Goal: Transaction & Acquisition: Purchase product/service

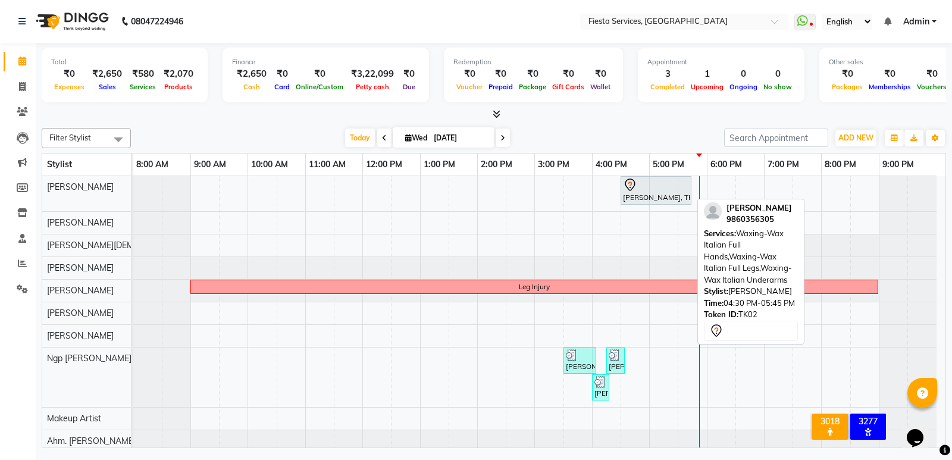
click at [639, 196] on div "[PERSON_NAME], TK02, 04:30 PM-05:45 PM, Waxing-Wax Italian Full Hands,Waxing-Wa…" at bounding box center [656, 190] width 68 height 25
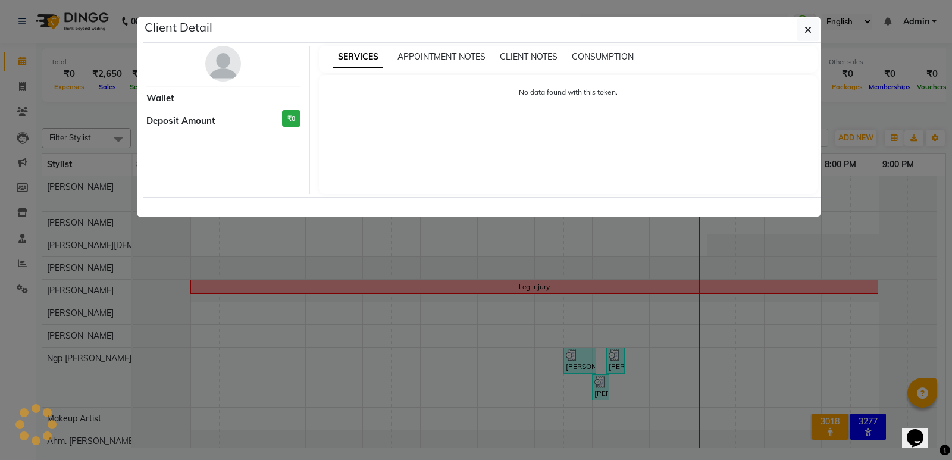
select select "7"
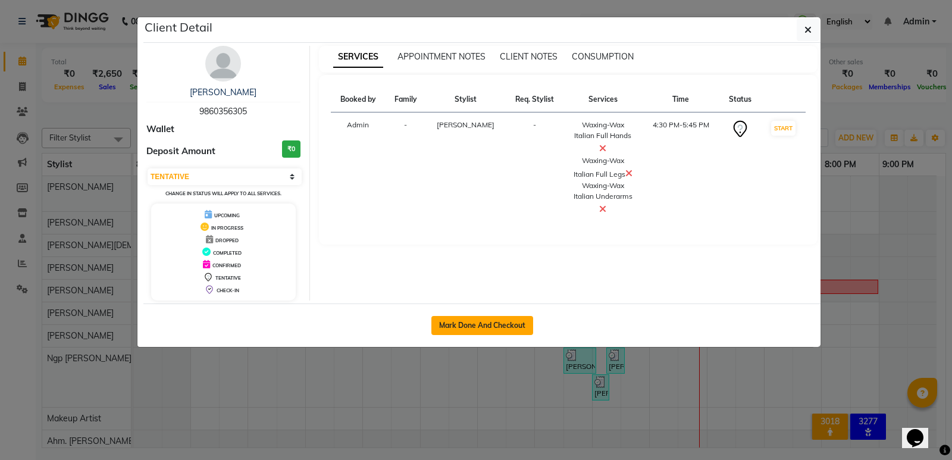
click at [502, 326] on button "Mark Done And Checkout" at bounding box center [482, 325] width 102 height 19
select select "service"
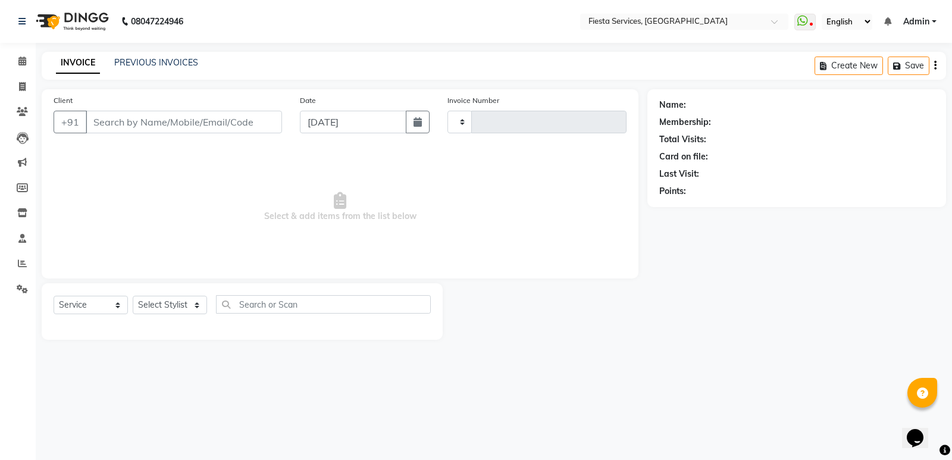
type input "1032"
select select "3"
select select "4929"
type input "9860356305"
select select "30479"
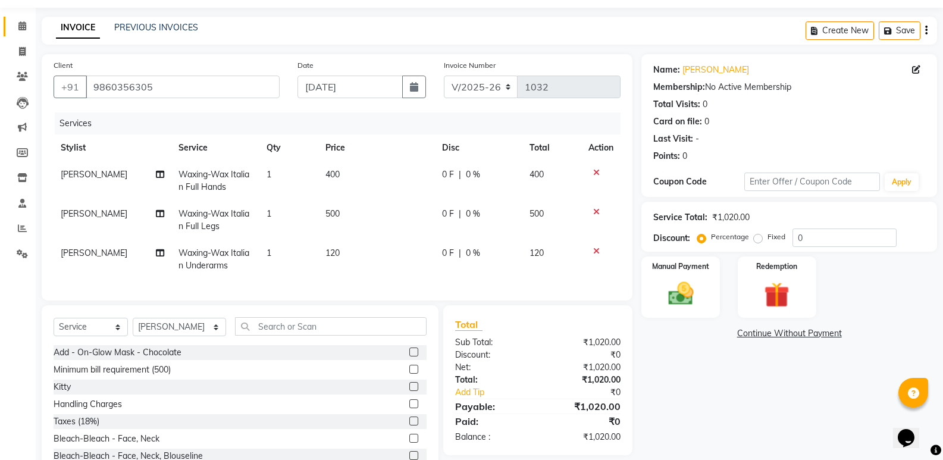
scroll to position [83, 0]
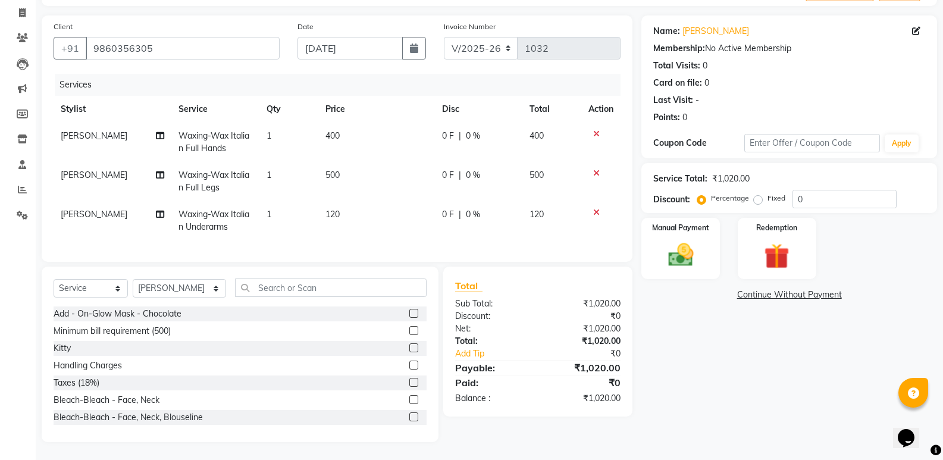
click at [768, 193] on label "Fixed" at bounding box center [777, 198] width 18 height 11
click at [762, 194] on input "Fixed" at bounding box center [760, 198] width 8 height 8
radio input "true"
click at [823, 192] on input "0" at bounding box center [845, 199] width 104 height 18
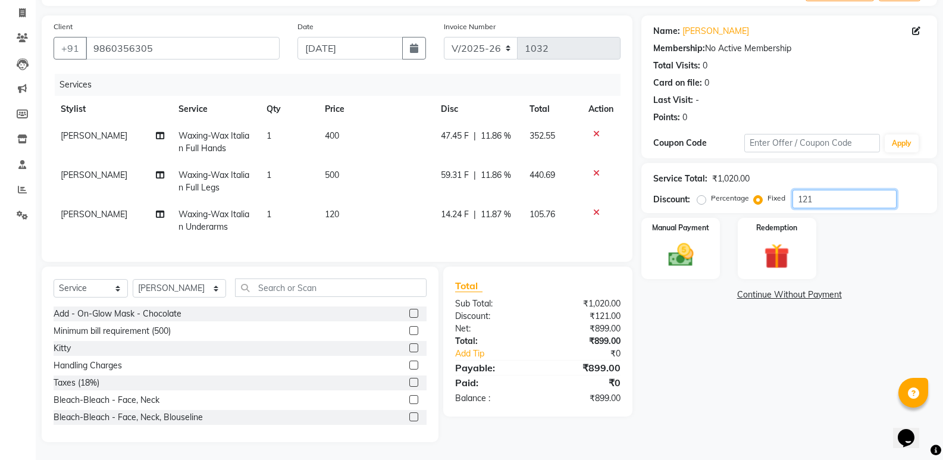
type input "121"
click at [724, 389] on div "Name: [PERSON_NAME] Membership: No Active Membership Total Visits: 0 Card on fi…" at bounding box center [794, 228] width 305 height 427
click at [706, 257] on div "Manual Payment" at bounding box center [681, 249] width 82 height 64
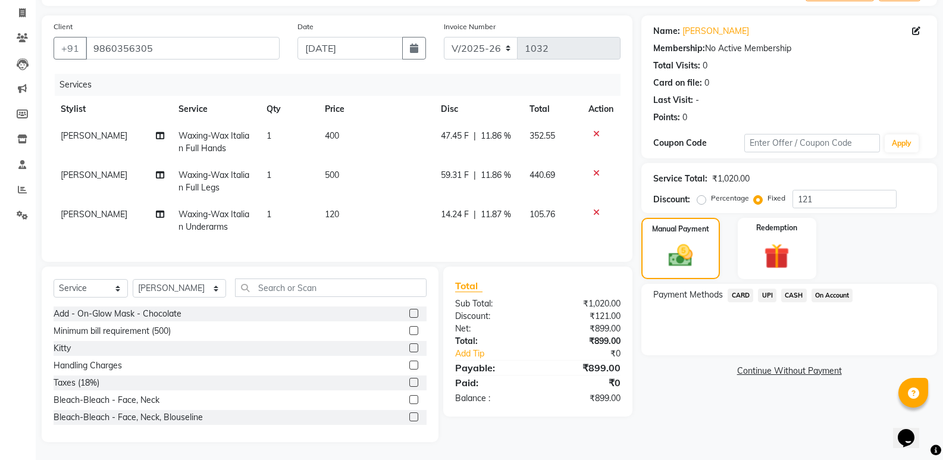
click at [799, 289] on span "CASH" at bounding box center [794, 296] width 26 height 14
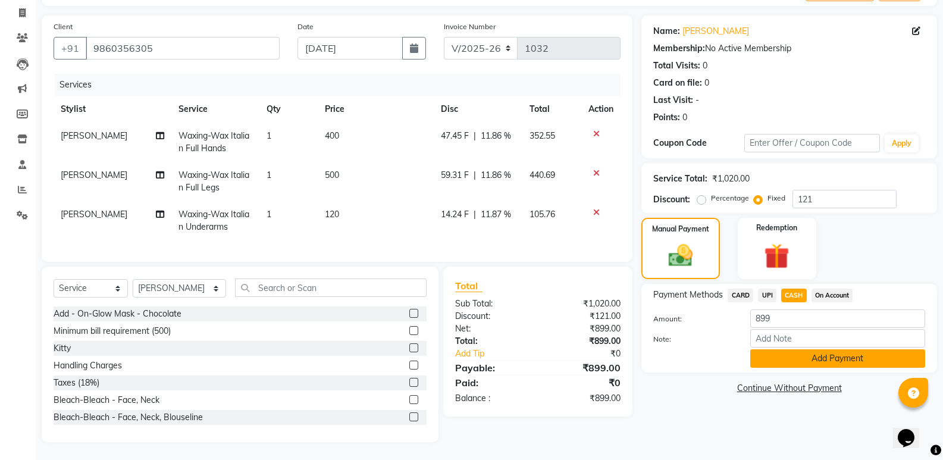
click at [818, 353] on button "Add Payment" at bounding box center [837, 358] width 175 height 18
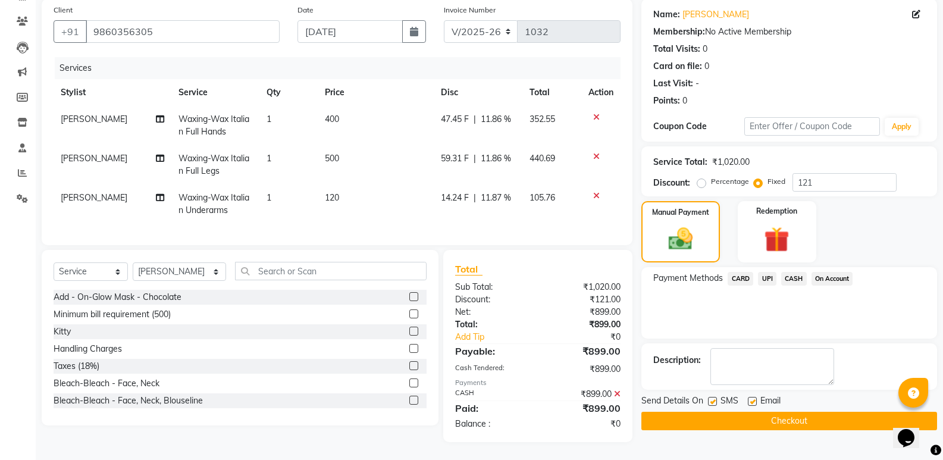
scroll to position [99, 0]
click at [774, 412] on button "Checkout" at bounding box center [790, 421] width 296 height 18
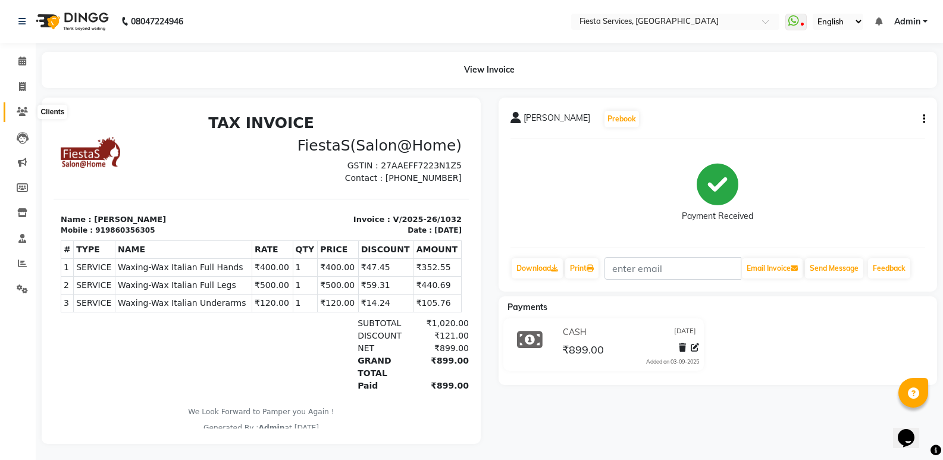
click at [21, 114] on icon at bounding box center [22, 111] width 11 height 9
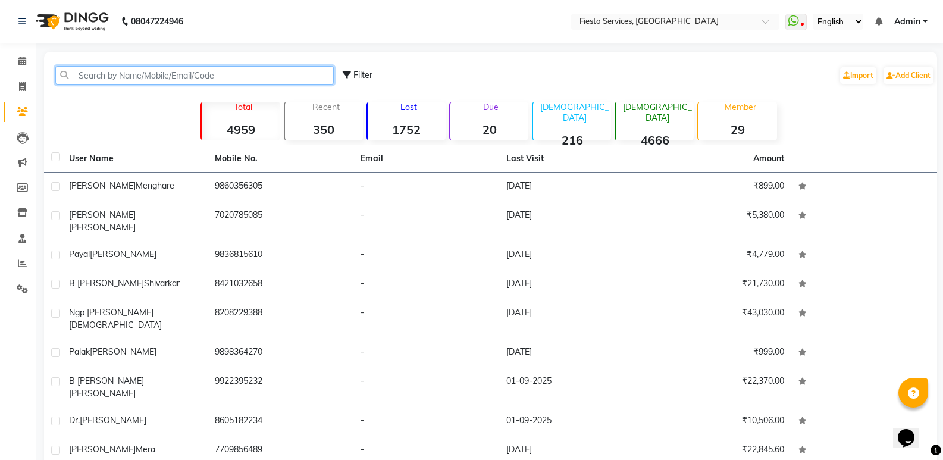
click at [173, 72] on input "text" at bounding box center [194, 75] width 279 height 18
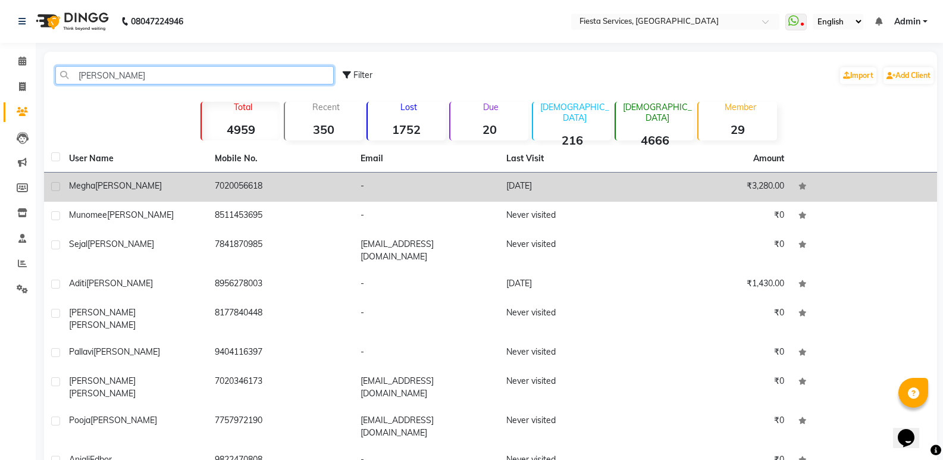
type input "[PERSON_NAME]"
click at [104, 191] on div "[PERSON_NAME]" at bounding box center [135, 186] width 132 height 12
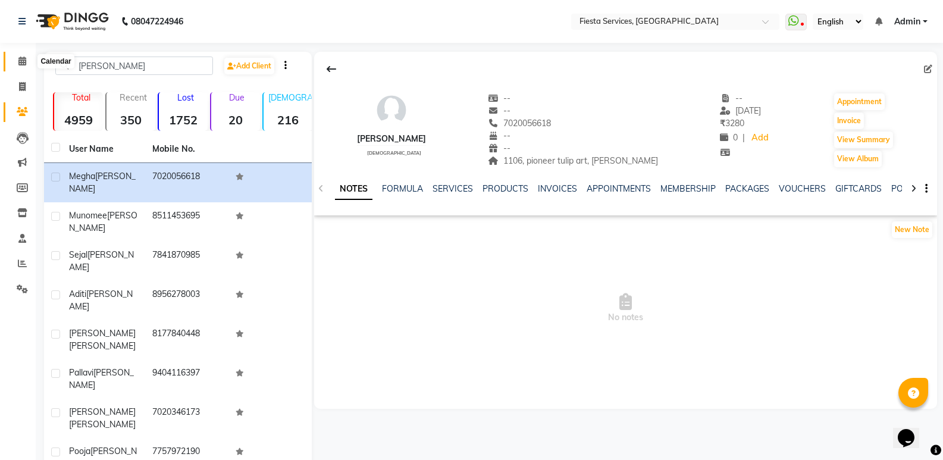
click at [19, 62] on icon at bounding box center [22, 61] width 8 height 9
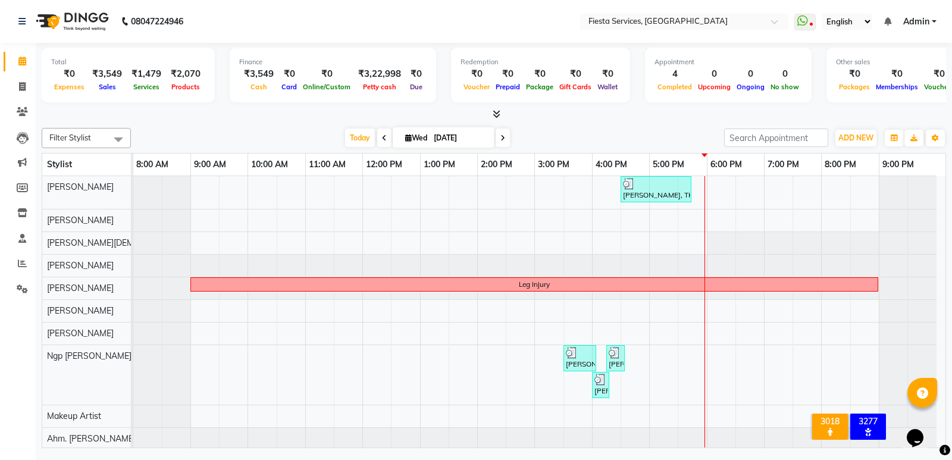
click at [501, 139] on icon at bounding box center [503, 138] width 5 height 7
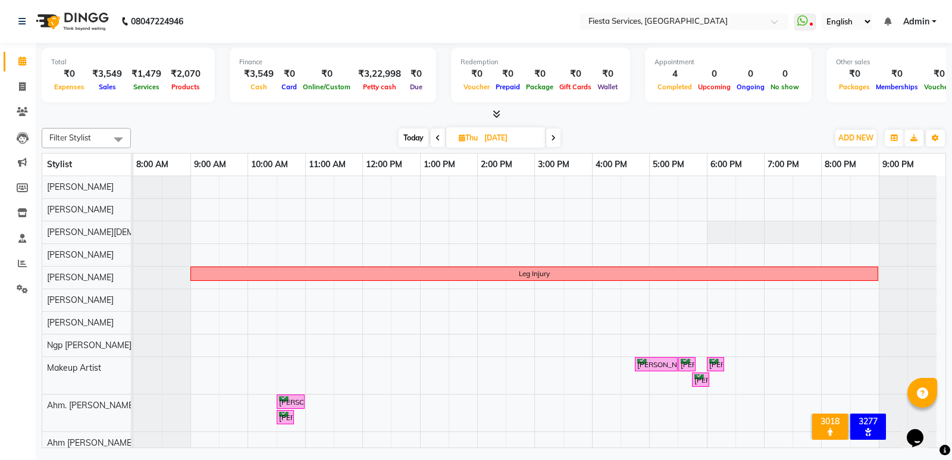
click at [550, 140] on span at bounding box center [553, 138] width 14 height 18
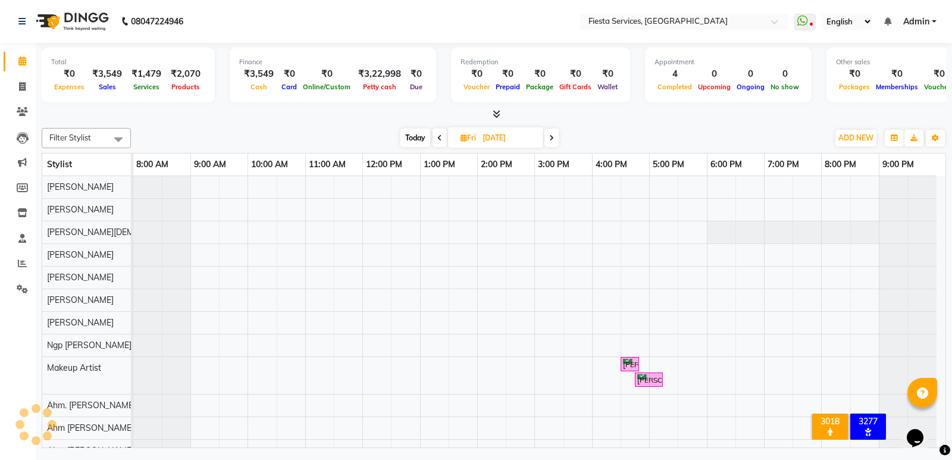
click at [550, 140] on icon at bounding box center [551, 138] width 5 height 7
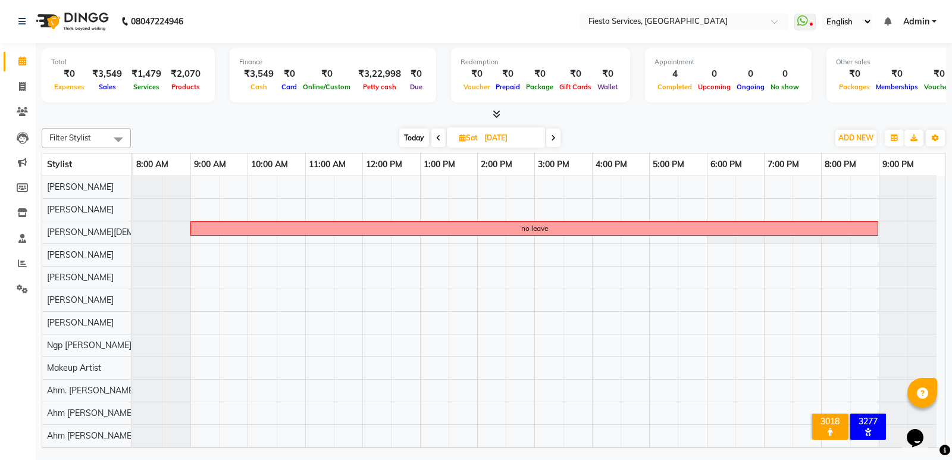
click at [437, 140] on icon at bounding box center [438, 138] width 5 height 7
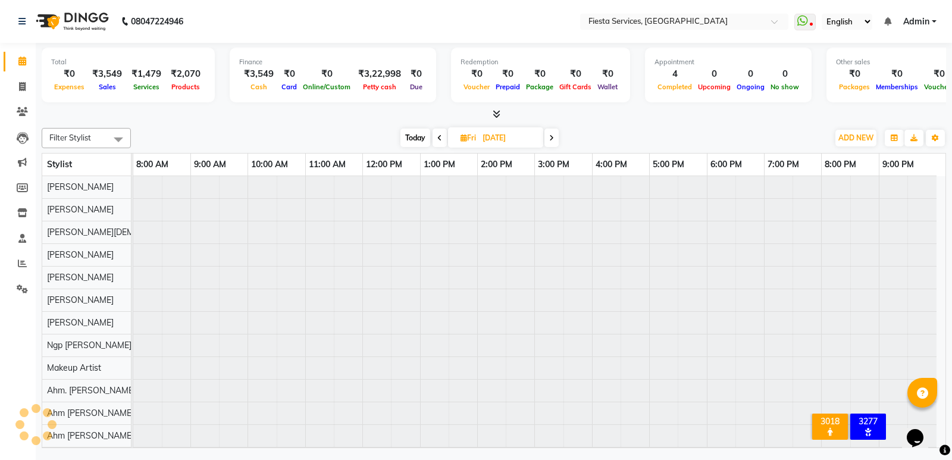
click at [437, 140] on icon at bounding box center [439, 138] width 5 height 7
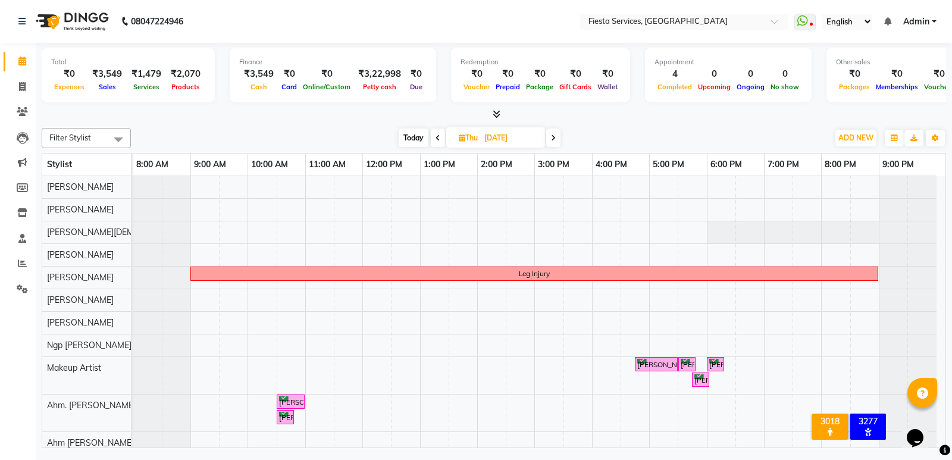
click at [437, 140] on icon at bounding box center [438, 138] width 5 height 7
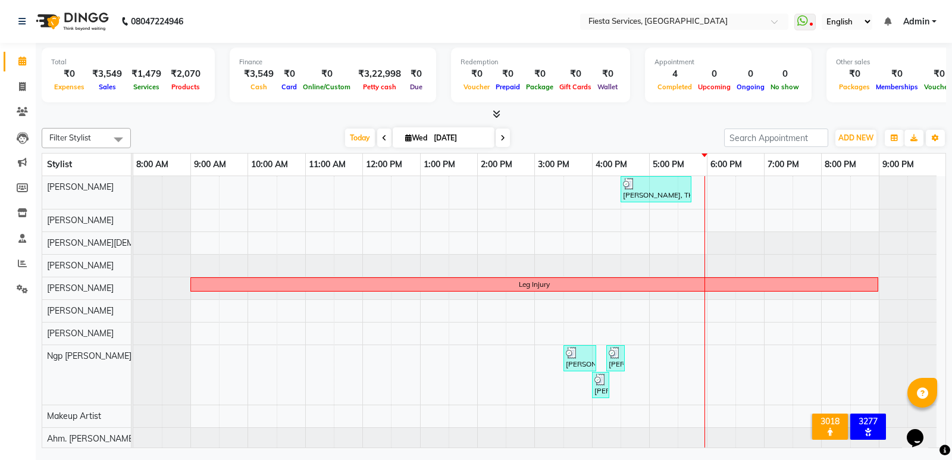
click at [381, 143] on span at bounding box center [384, 138] width 14 height 18
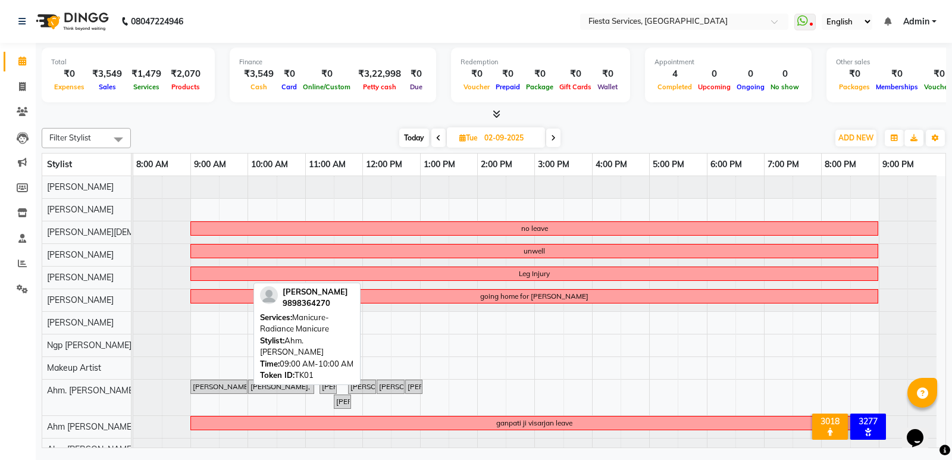
click at [214, 392] on div "[PERSON_NAME], TK01, 09:00 AM-10:00 AM, Manicure-Radiance Manicure" at bounding box center [219, 386] width 55 height 11
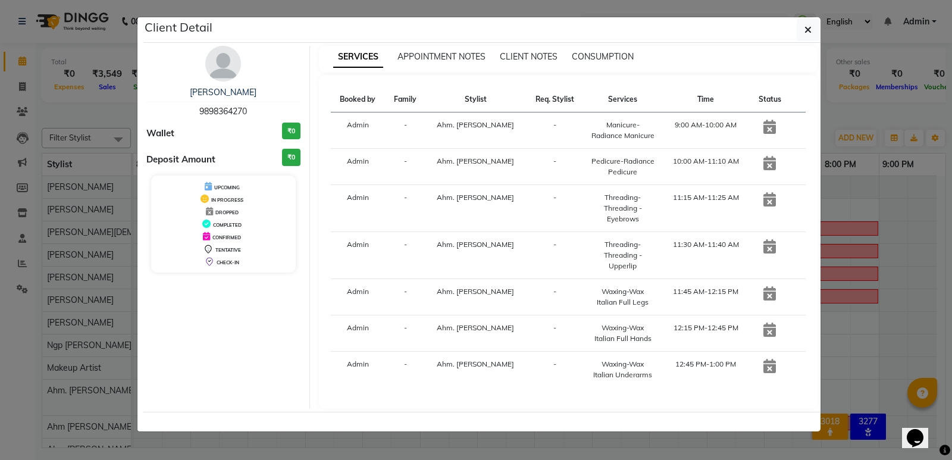
drag, startPoint x: 200, startPoint y: 111, endPoint x: 246, endPoint y: 112, distance: 46.4
click at [246, 112] on span "9898364270" at bounding box center [223, 111] width 48 height 11
copy span "9898364270"
click at [808, 29] on icon "button" at bounding box center [808, 30] width 7 height 10
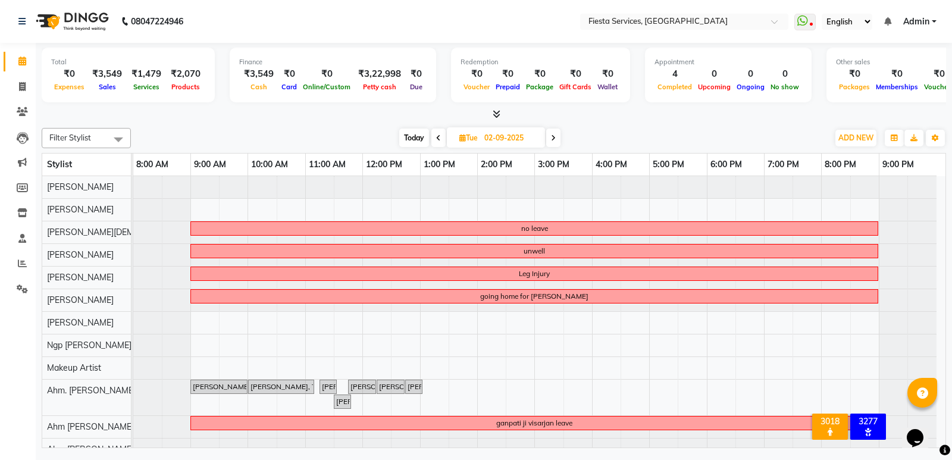
click at [556, 136] on span at bounding box center [553, 138] width 14 height 18
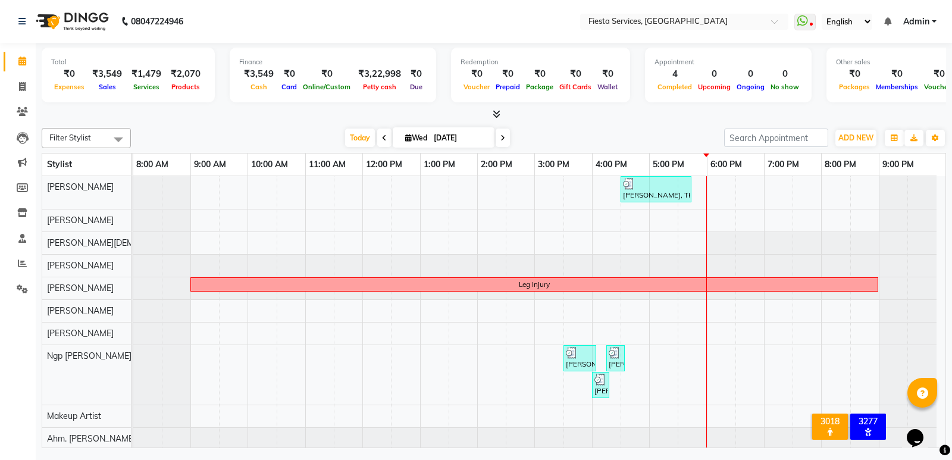
click at [504, 138] on span at bounding box center [503, 138] width 14 height 18
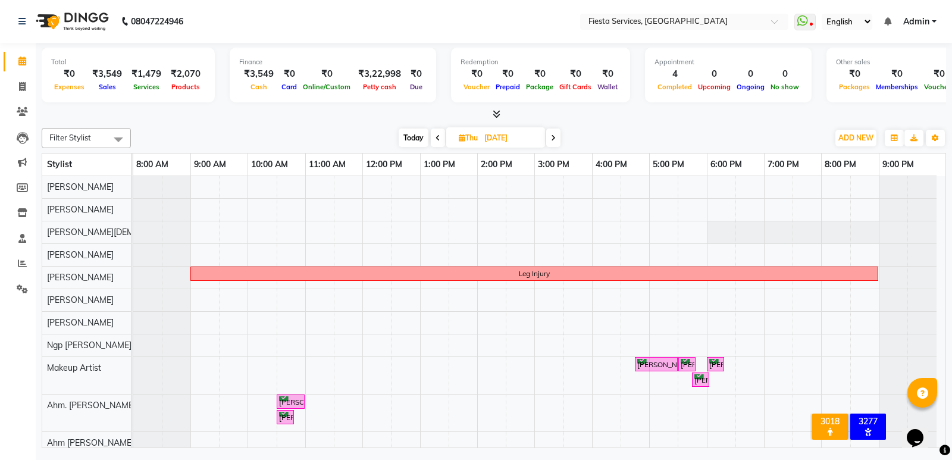
click at [556, 142] on span at bounding box center [553, 138] width 14 height 18
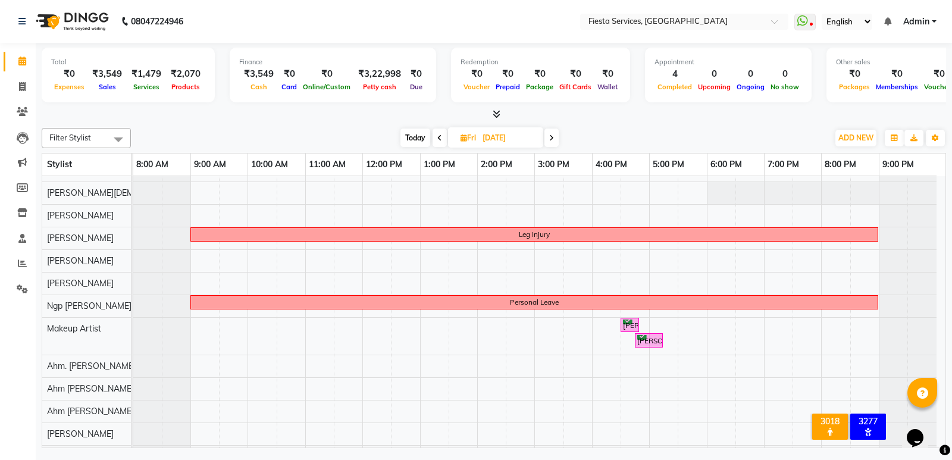
scroll to position [60, 0]
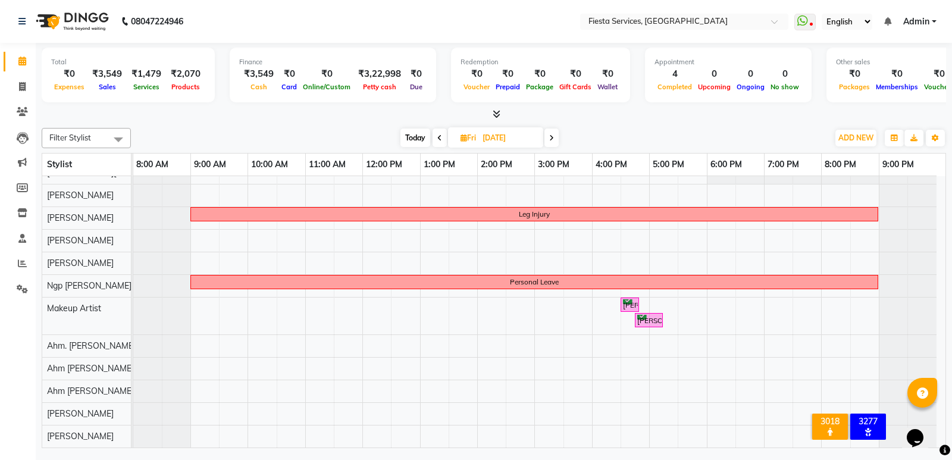
click at [550, 138] on icon at bounding box center [551, 138] width 5 height 7
type input "[DATE]"
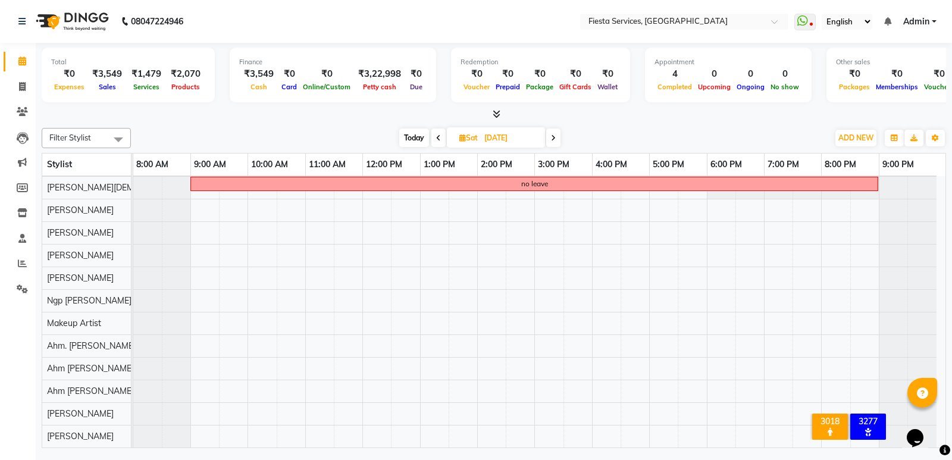
scroll to position [0, 0]
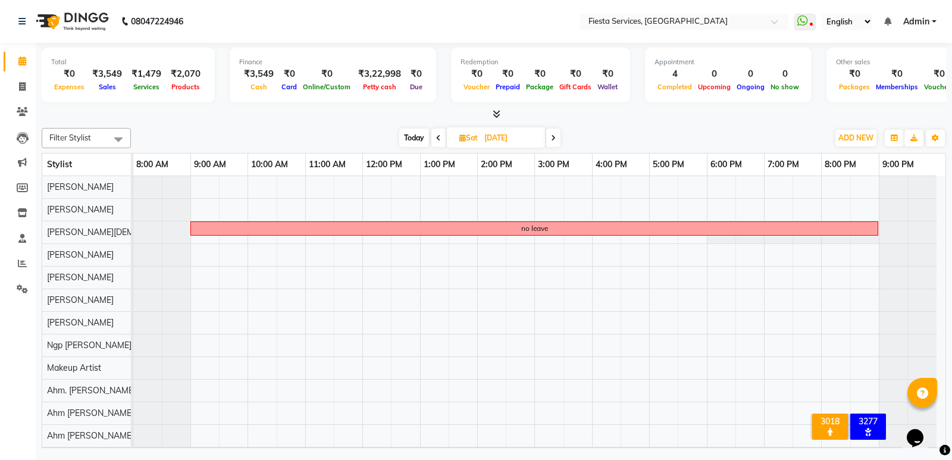
click at [628, 389] on div "no leave" at bounding box center [539, 334] width 812 height 316
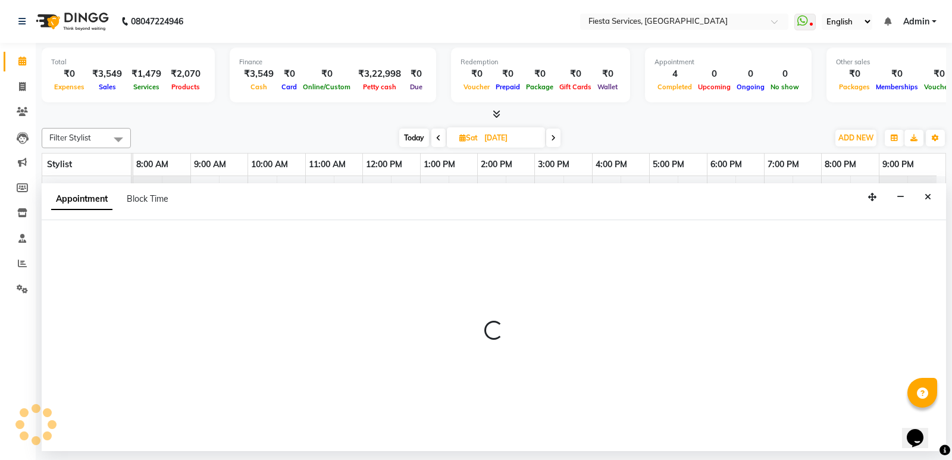
select select "80011"
select select "990"
select select "tentative"
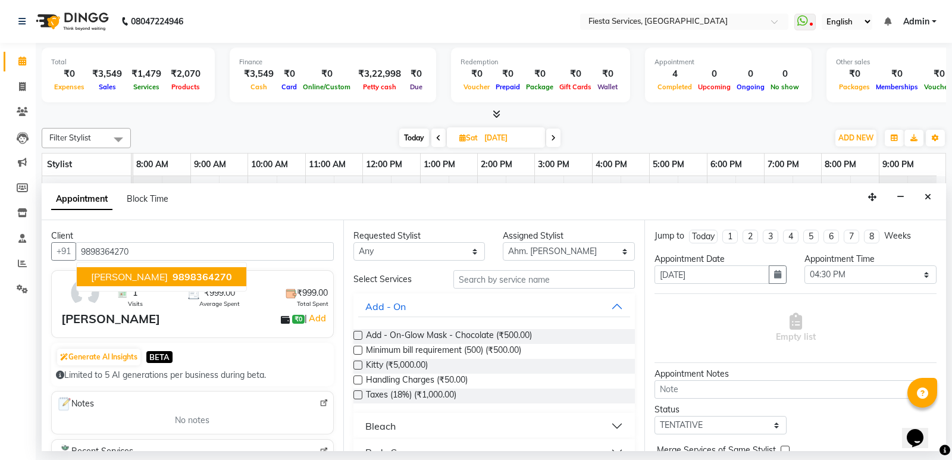
click at [131, 276] on span "[PERSON_NAME]" at bounding box center [129, 277] width 77 height 12
type input "9898364270"
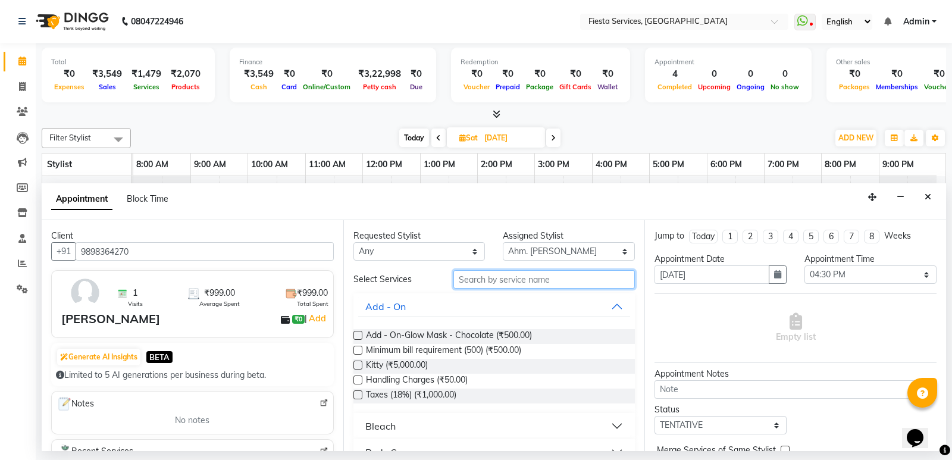
click at [496, 284] on input "text" at bounding box center [544, 279] width 182 height 18
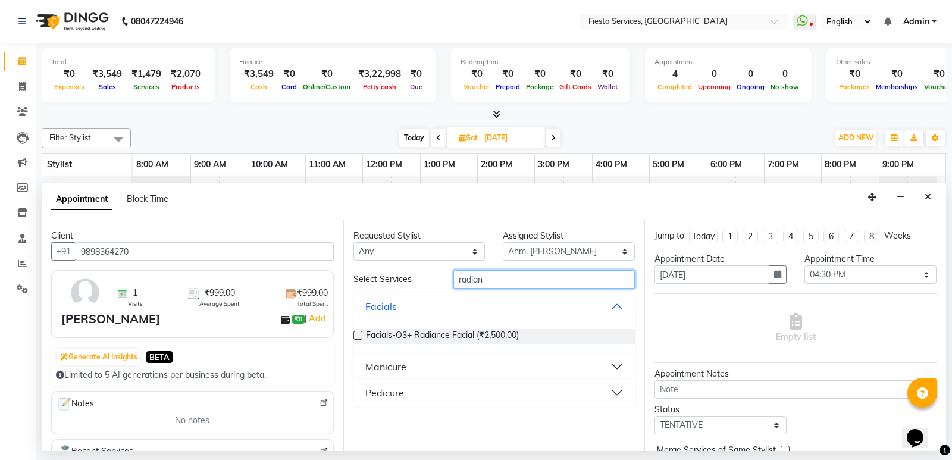
type input "radian"
click at [375, 364] on div "Manicure" at bounding box center [385, 366] width 41 height 14
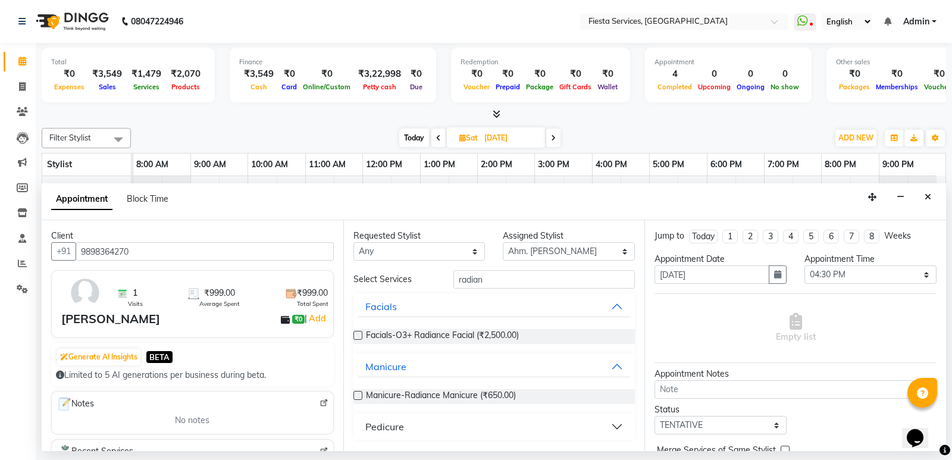
click at [358, 395] on label at bounding box center [358, 395] width 9 height 9
click at [358, 395] on input "checkbox" at bounding box center [358, 397] width 8 height 8
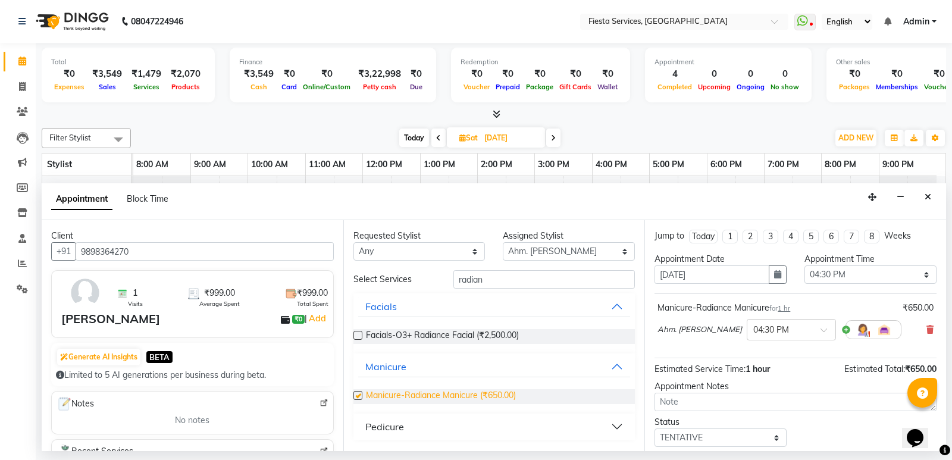
checkbox input "false"
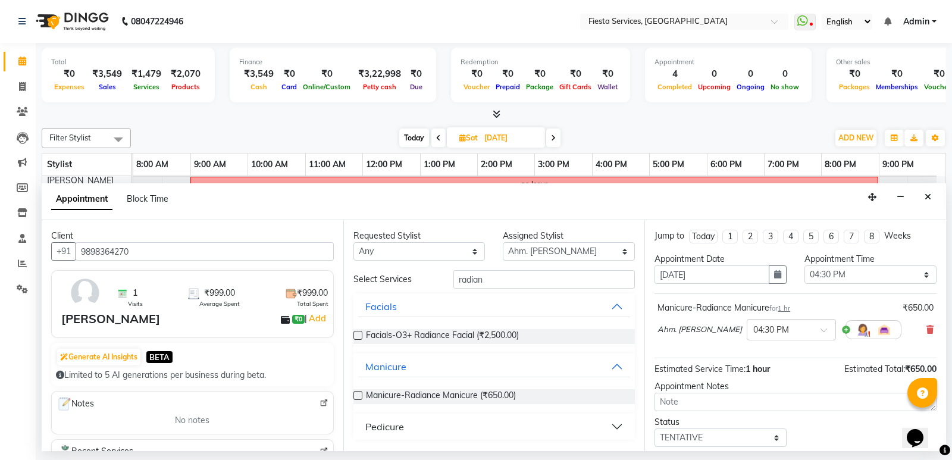
scroll to position [45, 0]
drag, startPoint x: 462, startPoint y: 430, endPoint x: 449, endPoint y: 428, distance: 13.1
click at [462, 430] on button "Pedicure" at bounding box center [494, 426] width 273 height 21
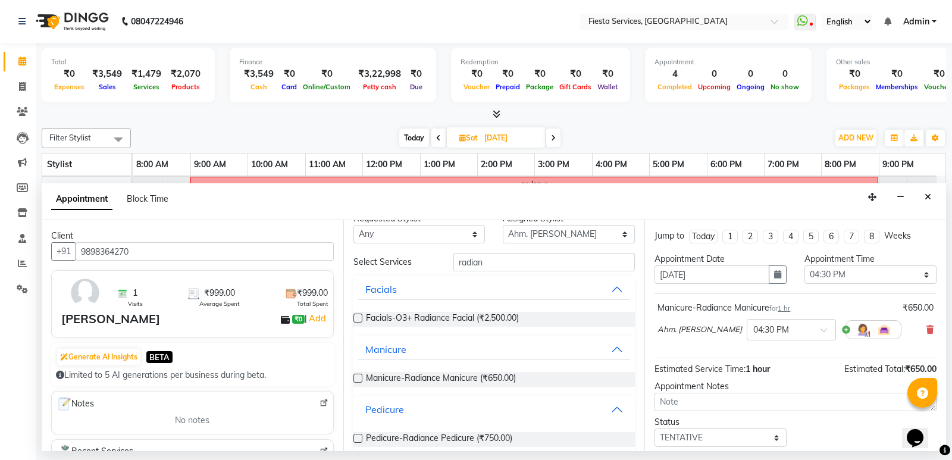
scroll to position [32, 0]
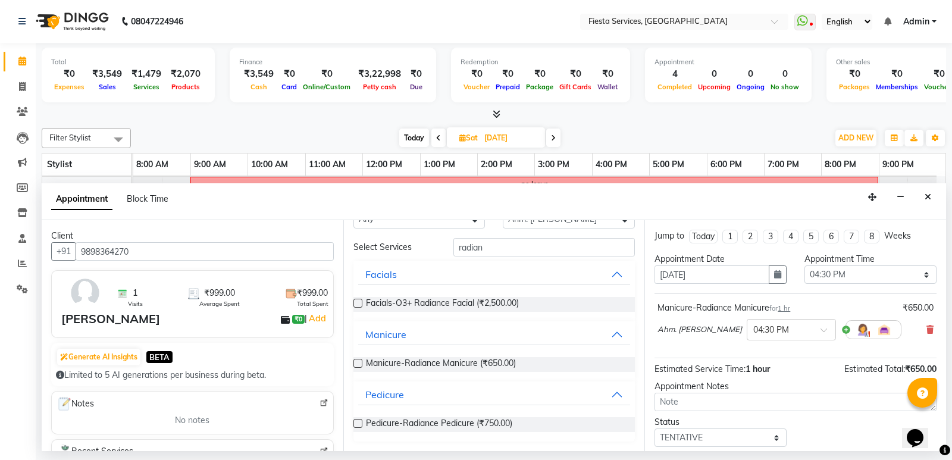
click at [359, 425] on label at bounding box center [358, 423] width 9 height 9
click at [359, 425] on input "checkbox" at bounding box center [358, 425] width 8 height 8
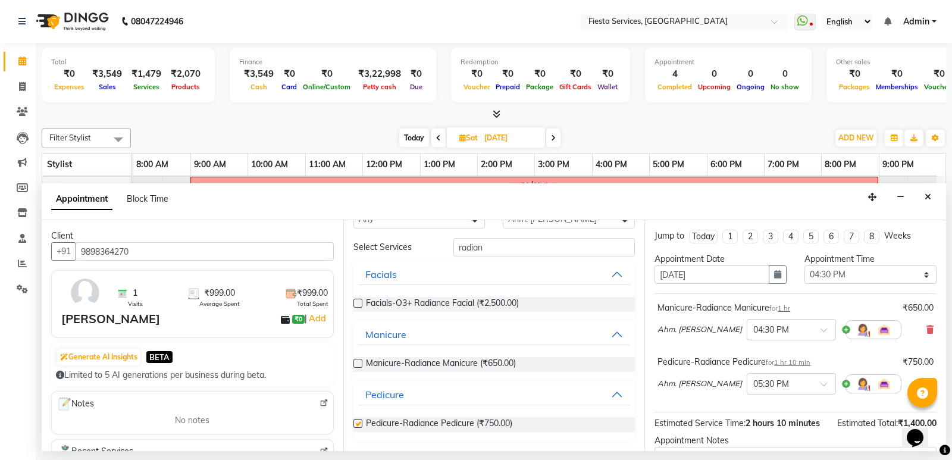
checkbox input "false"
click at [504, 246] on input "radian" at bounding box center [544, 247] width 182 height 18
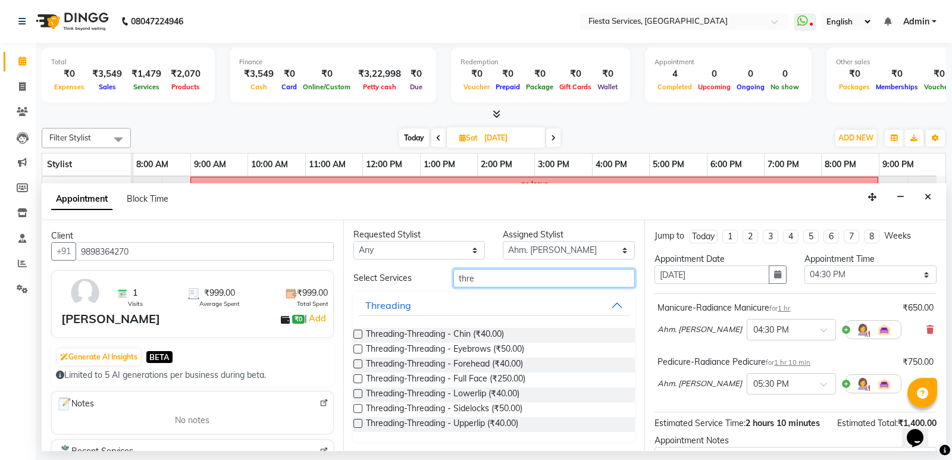
scroll to position [1, 0]
type input "thread"
click at [355, 349] on label at bounding box center [358, 349] width 9 height 9
click at [355, 349] on input "checkbox" at bounding box center [358, 350] width 8 height 8
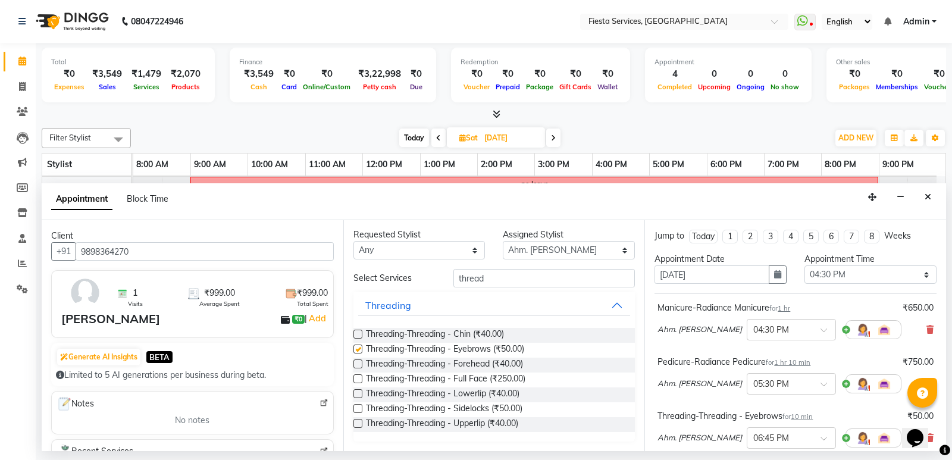
checkbox input "false"
click at [359, 423] on label at bounding box center [358, 423] width 9 height 9
click at [359, 423] on input "checkbox" at bounding box center [358, 425] width 8 height 8
checkbox input "false"
click at [509, 279] on input "thread" at bounding box center [544, 278] width 182 height 18
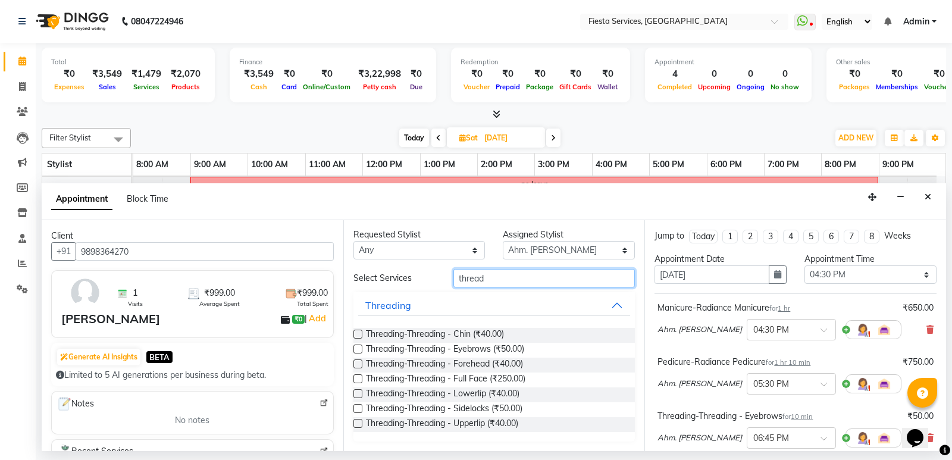
click at [509, 279] on input "thread" at bounding box center [544, 278] width 182 height 18
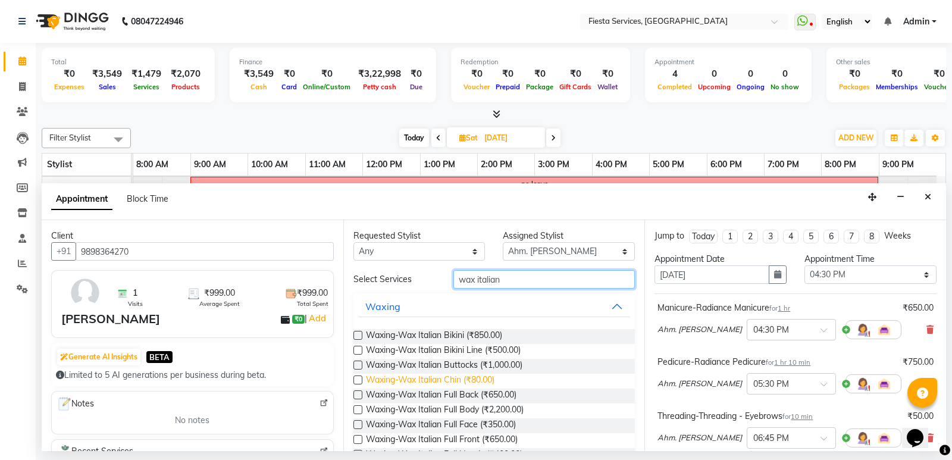
scroll to position [119, 0]
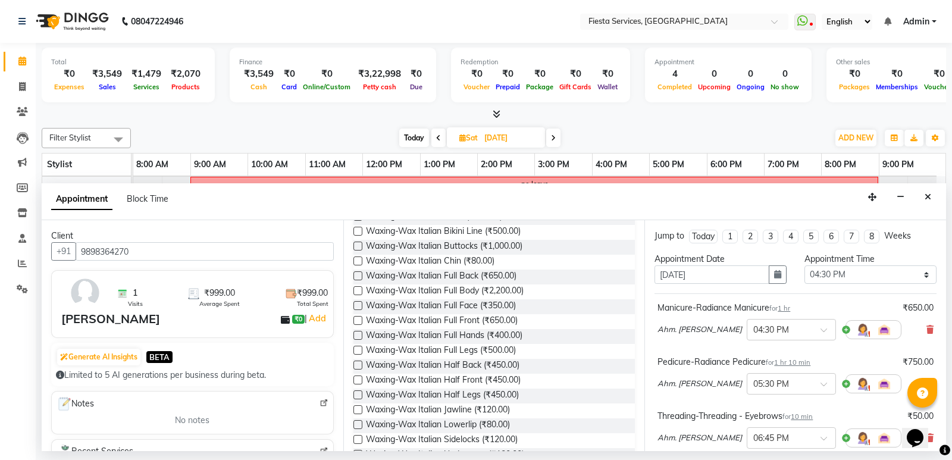
type input "wax italian"
click at [358, 334] on label at bounding box center [358, 335] width 9 height 9
click at [358, 334] on input "checkbox" at bounding box center [358, 337] width 8 height 8
checkbox input "false"
click at [358, 349] on label at bounding box center [358, 350] width 9 height 9
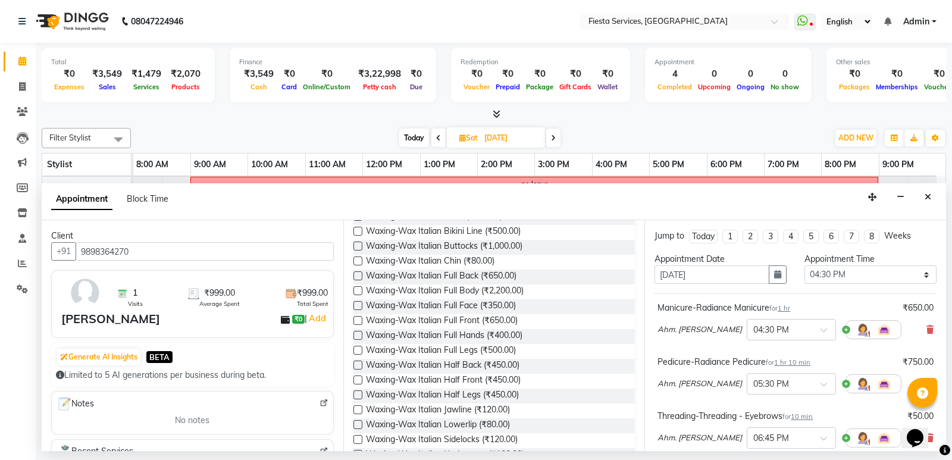
click at [358, 349] on input "checkbox" at bounding box center [358, 352] width 8 height 8
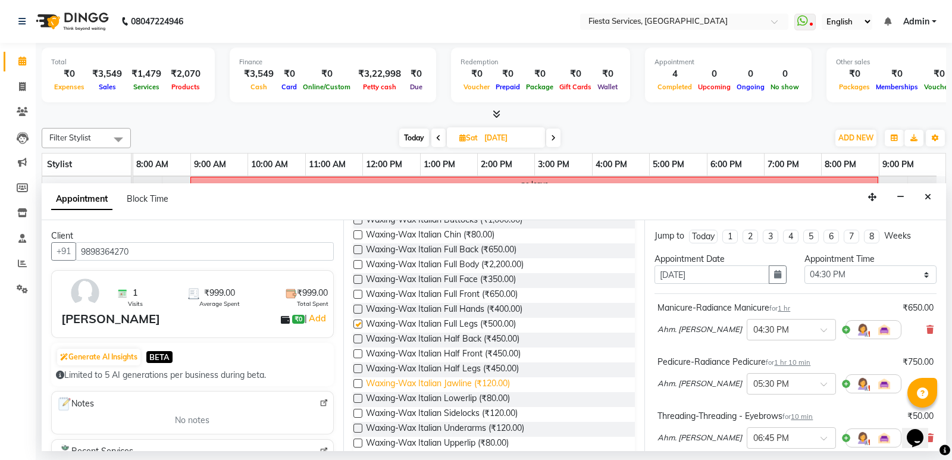
checkbox input "false"
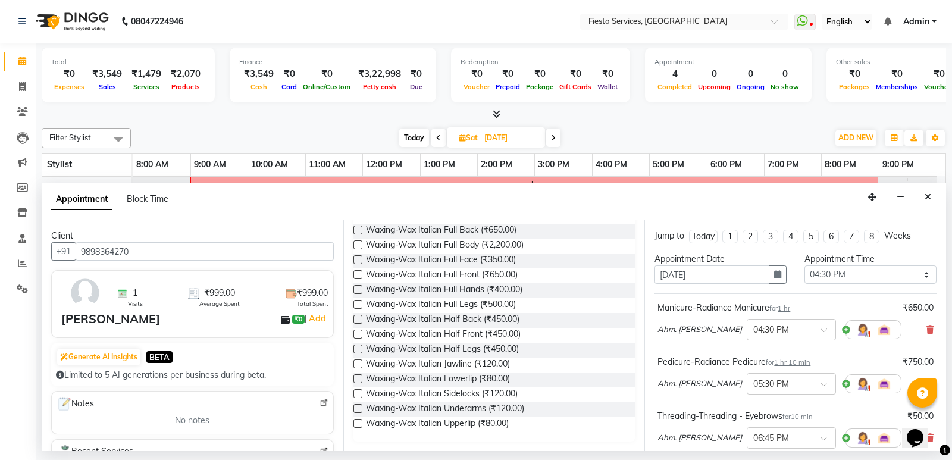
click at [355, 409] on label at bounding box center [358, 408] width 9 height 9
click at [355, 409] on input "checkbox" at bounding box center [358, 410] width 8 height 8
checkbox input "false"
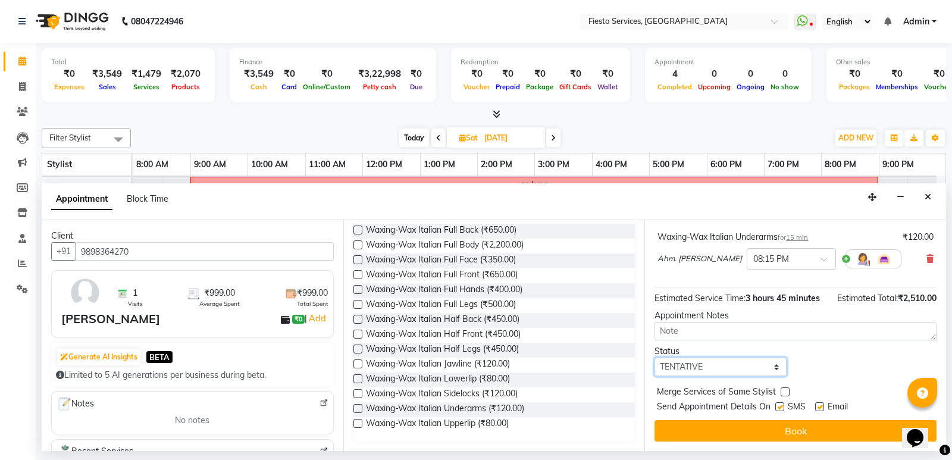
click at [718, 368] on select "Select TENTATIVE CONFIRM UPCOMING" at bounding box center [721, 367] width 132 height 18
select select "confirm booking"
click at [655, 358] on select "Select TENTATIVE CONFIRM UPCOMING" at bounding box center [721, 367] width 132 height 18
click at [775, 438] on button "Book" at bounding box center [796, 430] width 282 height 21
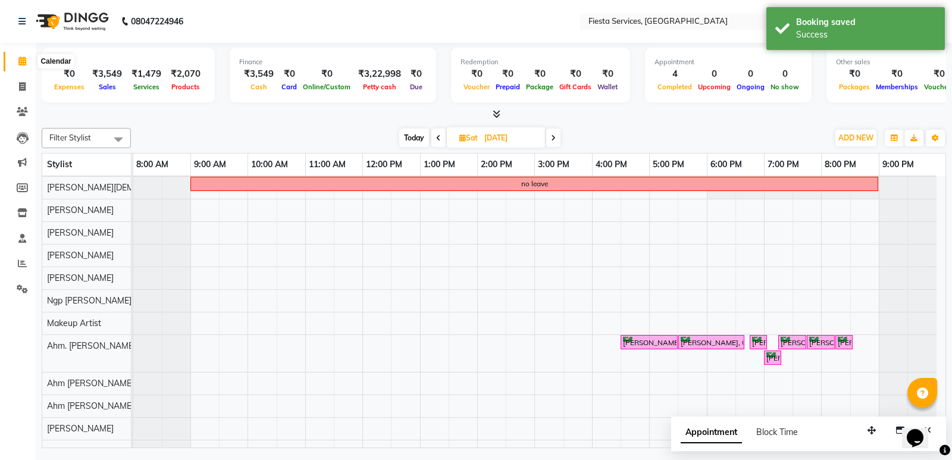
click at [24, 62] on icon at bounding box center [22, 61] width 8 height 9
click at [18, 91] on span at bounding box center [22, 87] width 21 height 14
select select "4929"
select select "service"
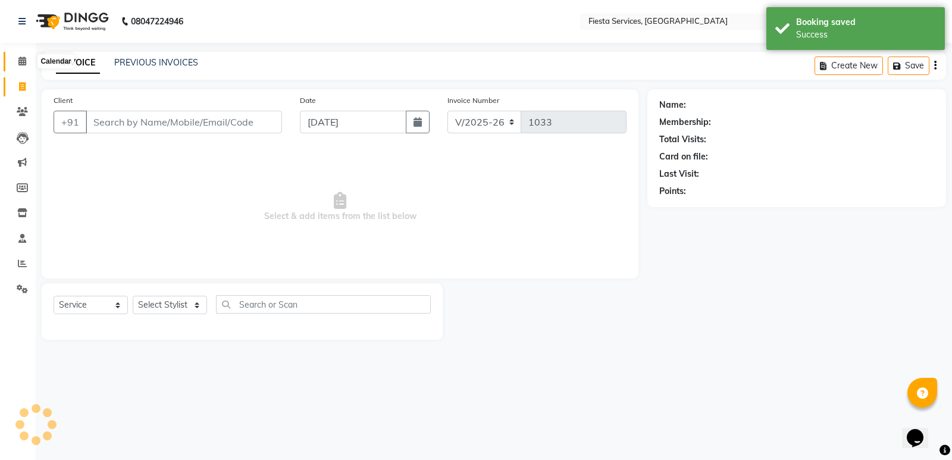
click at [24, 65] on span at bounding box center [22, 62] width 21 height 14
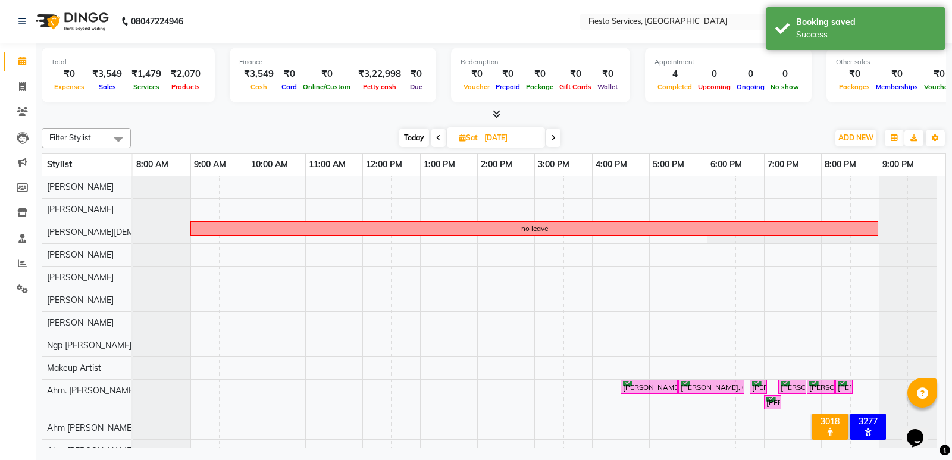
click at [438, 139] on icon at bounding box center [438, 138] width 5 height 7
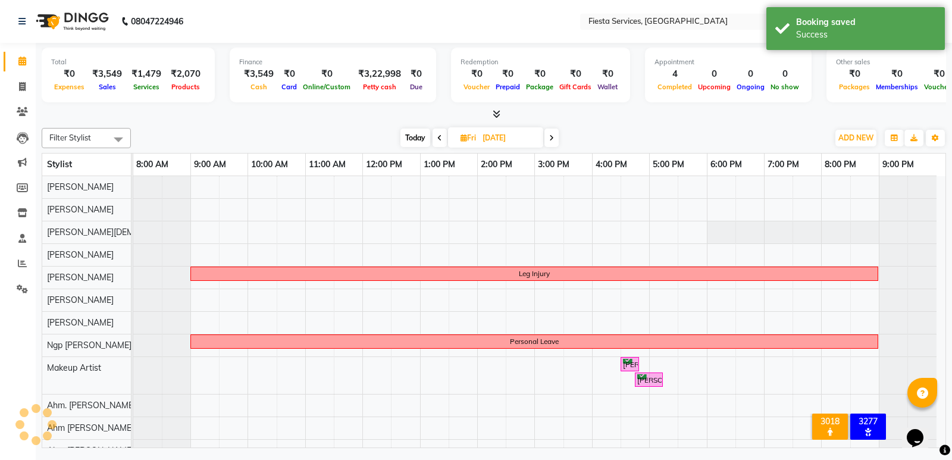
click at [438, 139] on icon at bounding box center [439, 138] width 5 height 7
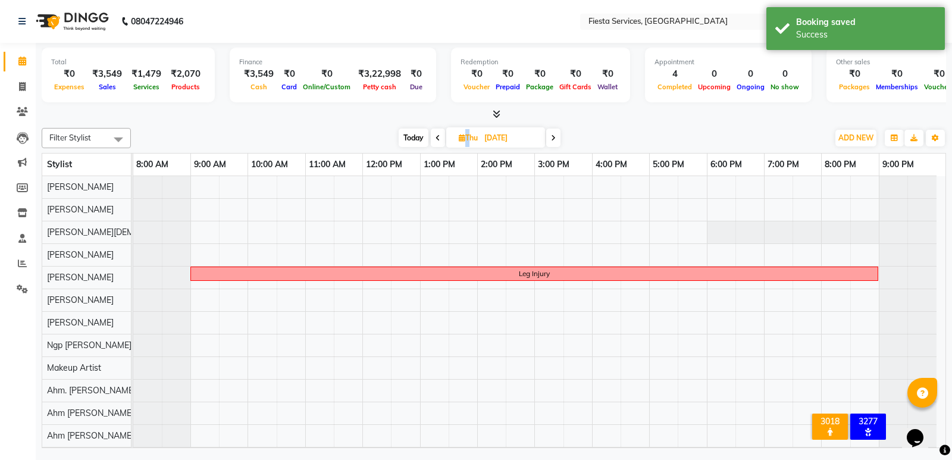
click at [438, 139] on icon at bounding box center [438, 138] width 5 height 7
type input "[DATE]"
click at [481, 139] on input "[DATE]" at bounding box center [511, 138] width 60 height 18
select select "9"
select select "2025"
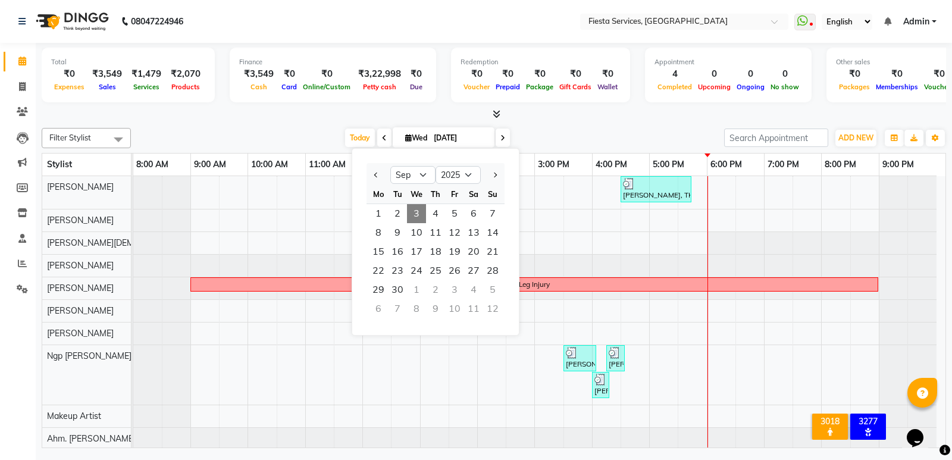
drag, startPoint x: 543, startPoint y: 131, endPoint x: 532, endPoint y: 132, distance: 10.7
click at [542, 130] on div "[DATE] [DATE] Jan Feb Mar Apr May Jun [DATE] Aug Sep Oct Nov [DATE] 2016 2017 2…" at bounding box center [427, 138] width 581 height 18
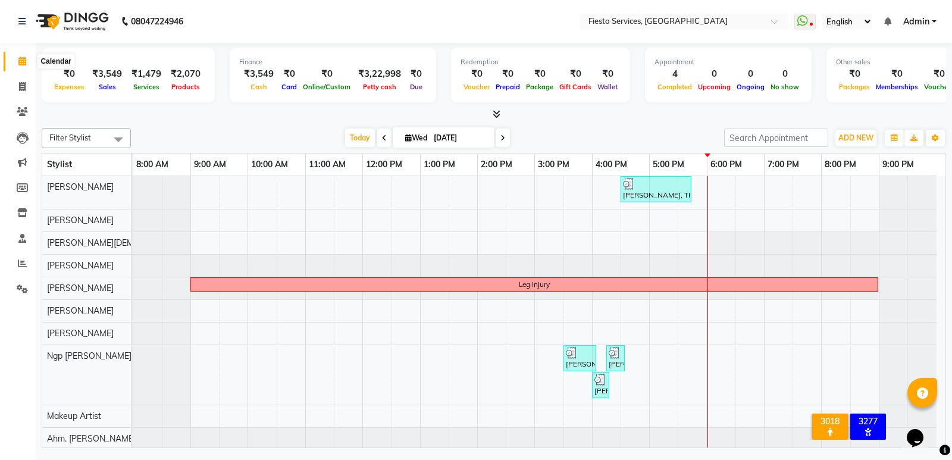
click at [21, 67] on span at bounding box center [22, 62] width 21 height 14
click at [19, 87] on icon at bounding box center [22, 86] width 7 height 9
select select "service"
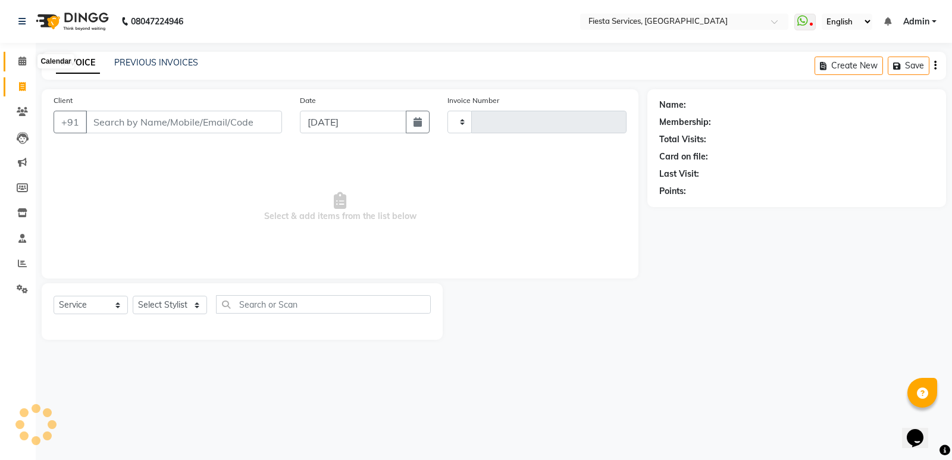
type input "1033"
select select "4929"
click at [26, 57] on icon at bounding box center [22, 61] width 8 height 9
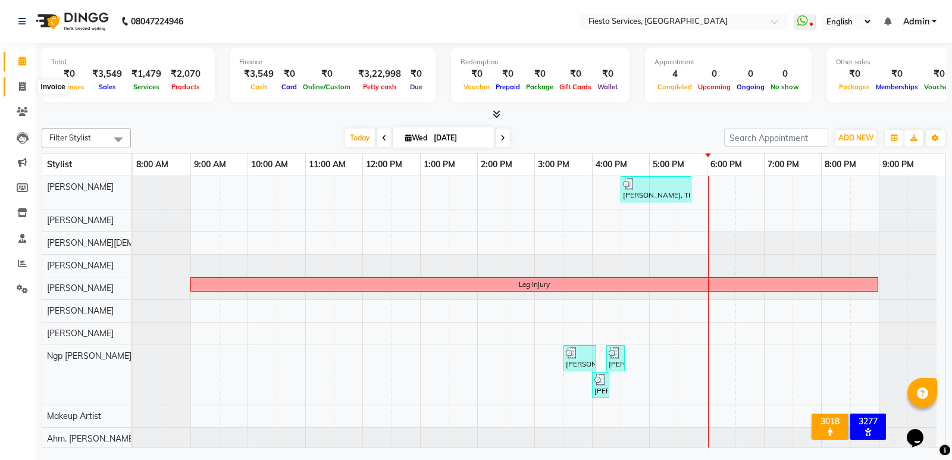
click at [22, 84] on icon at bounding box center [22, 86] width 7 height 9
select select "service"
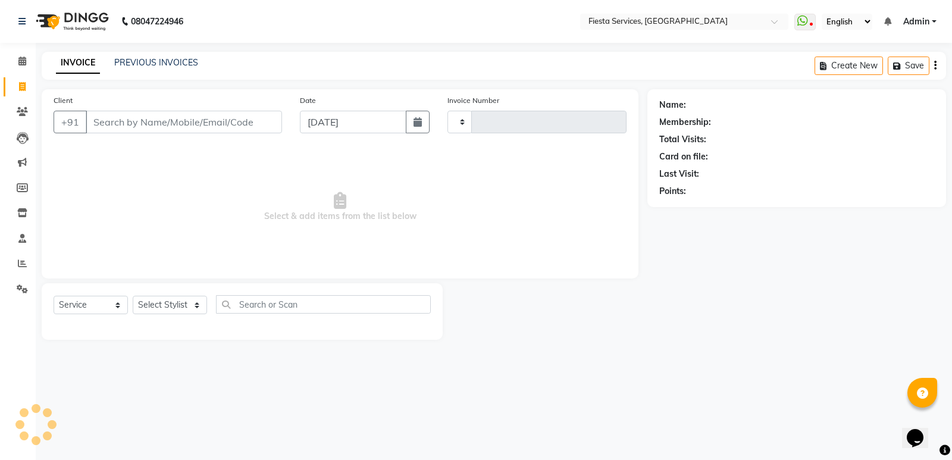
type input "1033"
select select "4929"
click at [146, 132] on input "Client" at bounding box center [184, 122] width 196 height 23
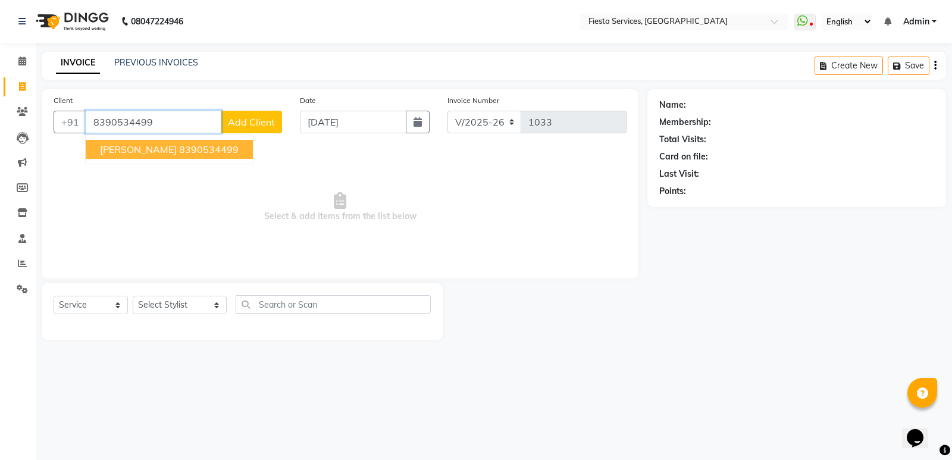
type input "8390534499"
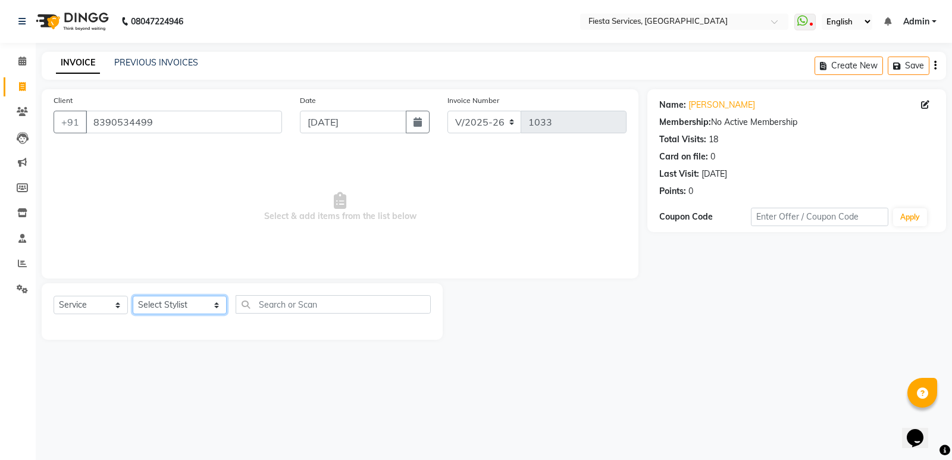
click at [178, 305] on select "Select Stylist [PERSON_NAME] Ahm. [PERSON_NAME] Ahm [PERSON_NAME] Ahm [PERSON_N…" at bounding box center [180, 305] width 94 height 18
select select "40879"
click at [133, 296] on select "Select Stylist [PERSON_NAME] Ahm. [PERSON_NAME] Ahm [PERSON_NAME] Ahm [PERSON_N…" at bounding box center [180, 305] width 94 height 18
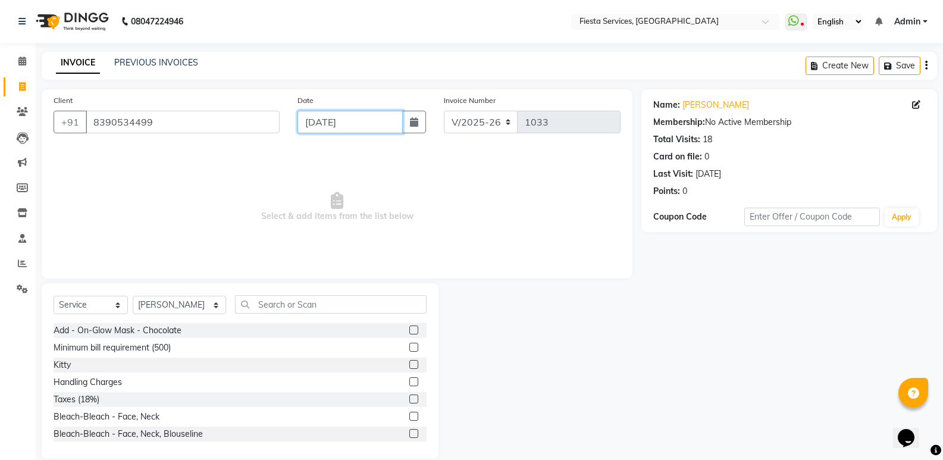
click at [341, 131] on input "[DATE]" at bounding box center [350, 122] width 105 height 23
select select "9"
select select "2025"
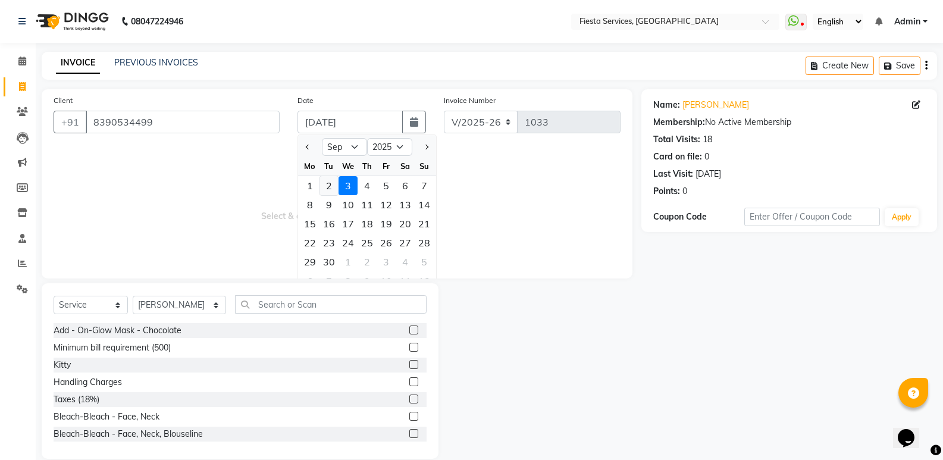
click at [327, 190] on div "2" at bounding box center [329, 185] width 19 height 19
type input "02-09-2025"
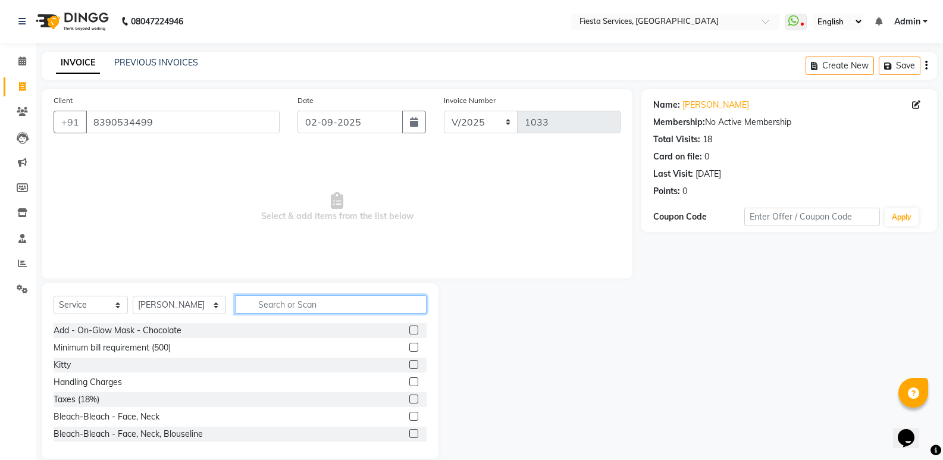
click at [277, 302] on input "text" at bounding box center [331, 304] width 192 height 18
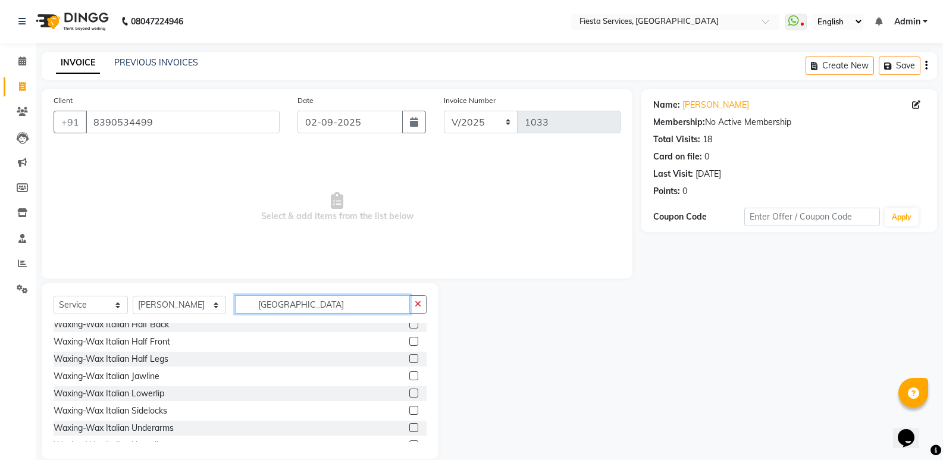
scroll to position [119, 0]
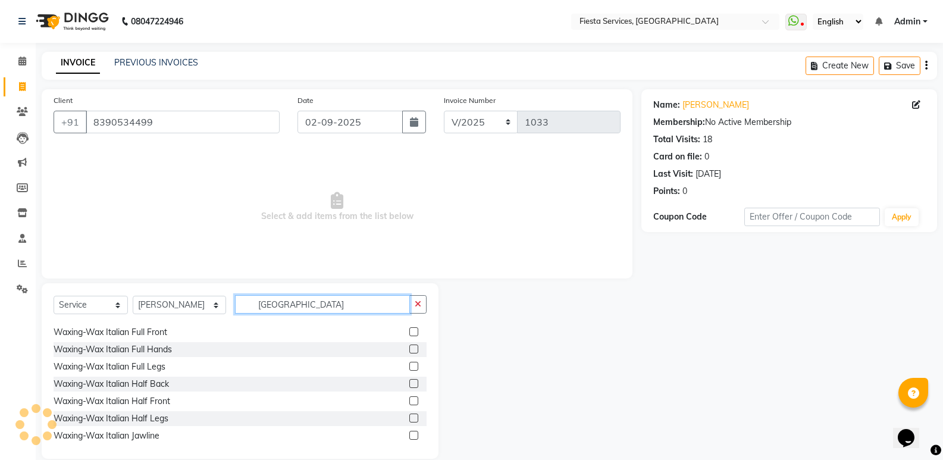
type input "[GEOGRAPHIC_DATA]"
click at [409, 368] on label at bounding box center [413, 366] width 9 height 9
click at [409, 368] on input "checkbox" at bounding box center [413, 367] width 8 height 8
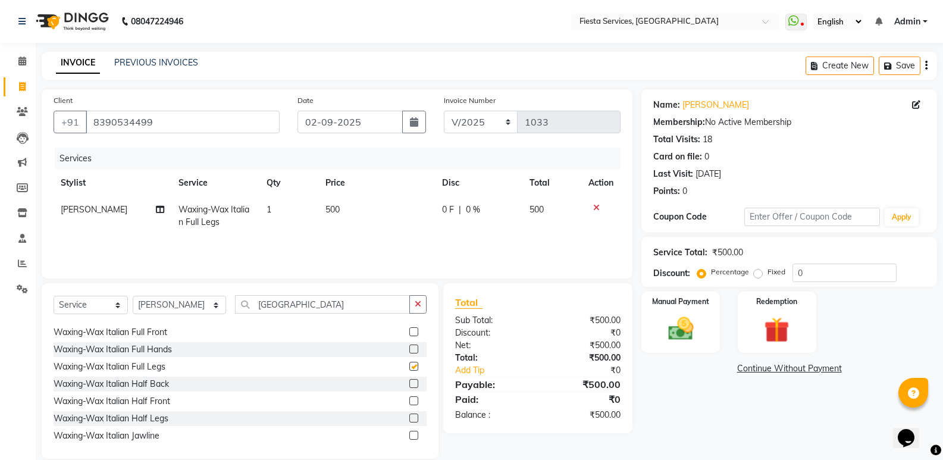
checkbox input "false"
click at [409, 420] on label at bounding box center [413, 418] width 9 height 9
click at [409, 420] on input "checkbox" at bounding box center [413, 419] width 8 height 8
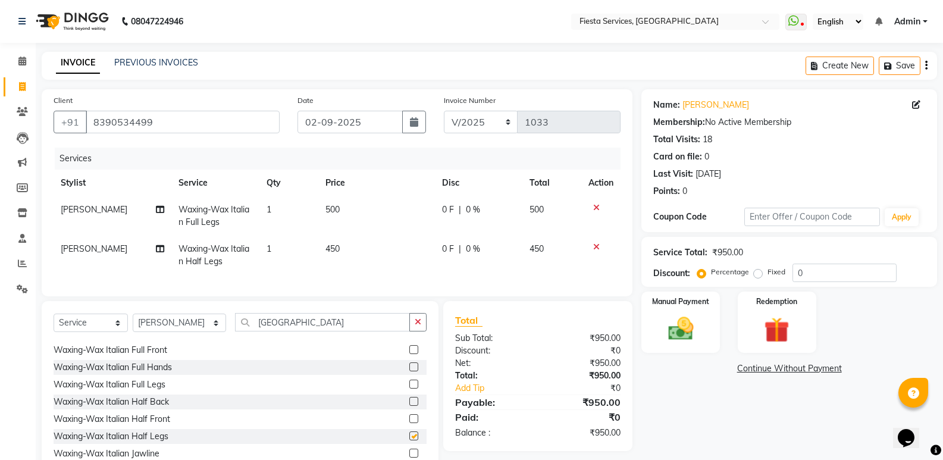
checkbox input "false"
click at [279, 331] on input "[GEOGRAPHIC_DATA]" at bounding box center [322, 322] width 175 height 18
type input "h"
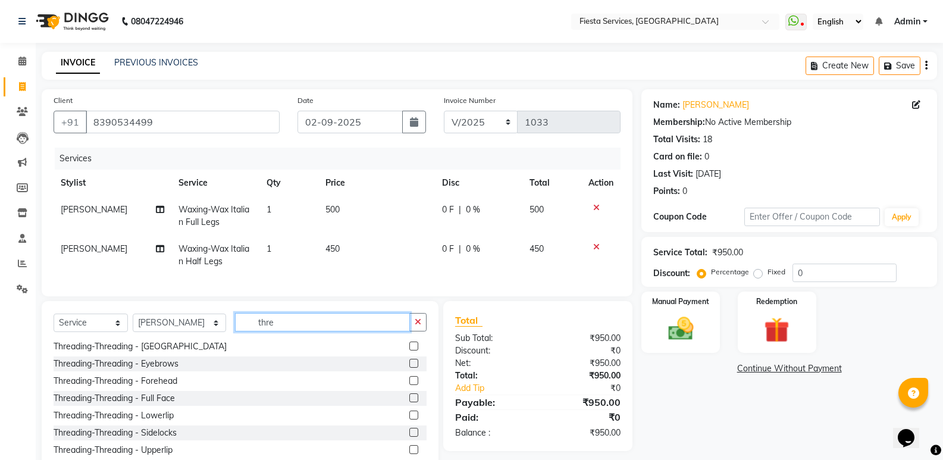
scroll to position [2, 0]
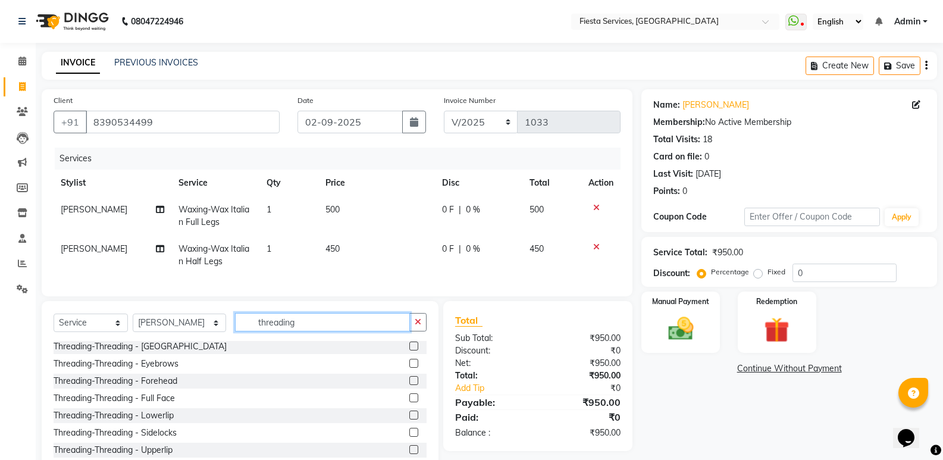
type input "threading"
click at [409, 368] on label at bounding box center [413, 363] width 9 height 9
click at [409, 368] on input "checkbox" at bounding box center [413, 364] width 8 height 8
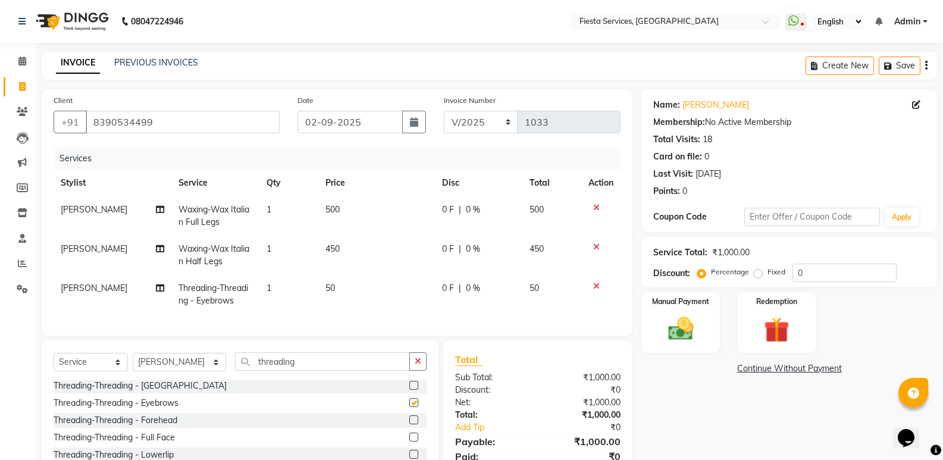
checkbox input "false"
click at [409, 424] on label at bounding box center [413, 419] width 9 height 9
click at [409, 424] on input "checkbox" at bounding box center [413, 421] width 8 height 8
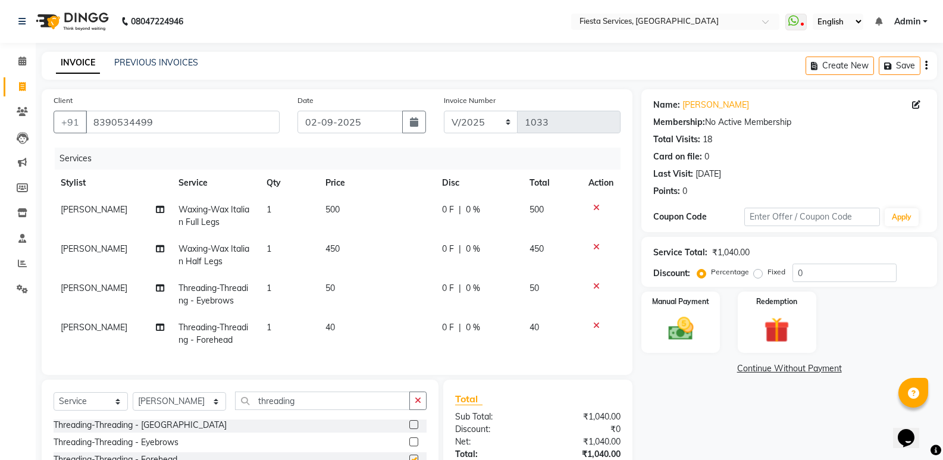
checkbox input "false"
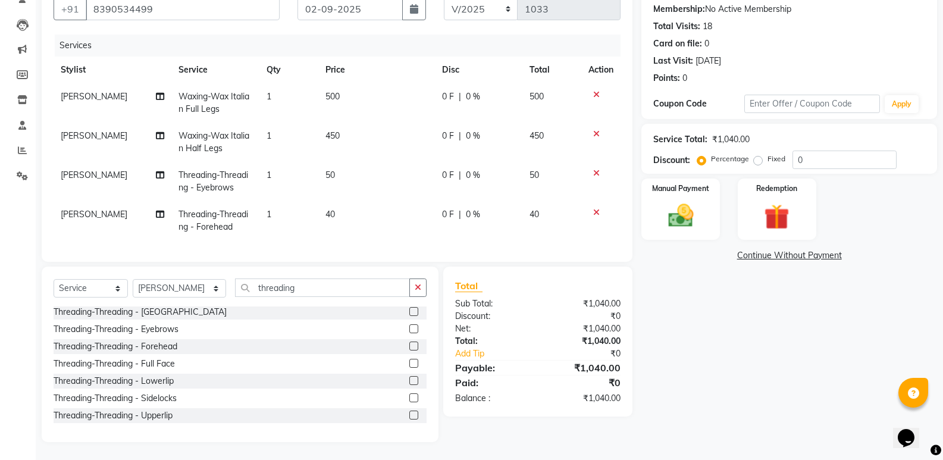
scroll to position [122, 0]
click at [409, 417] on label at bounding box center [413, 415] width 9 height 9
click at [409, 417] on input "checkbox" at bounding box center [413, 416] width 8 height 8
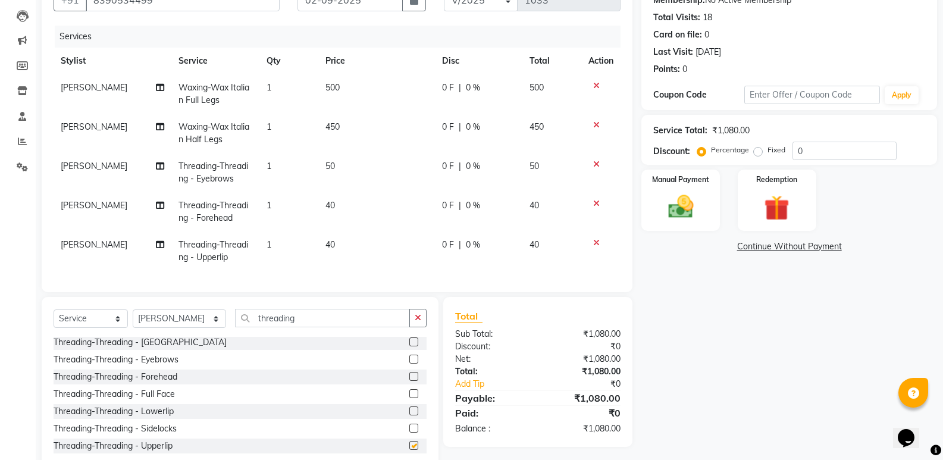
checkbox input "false"
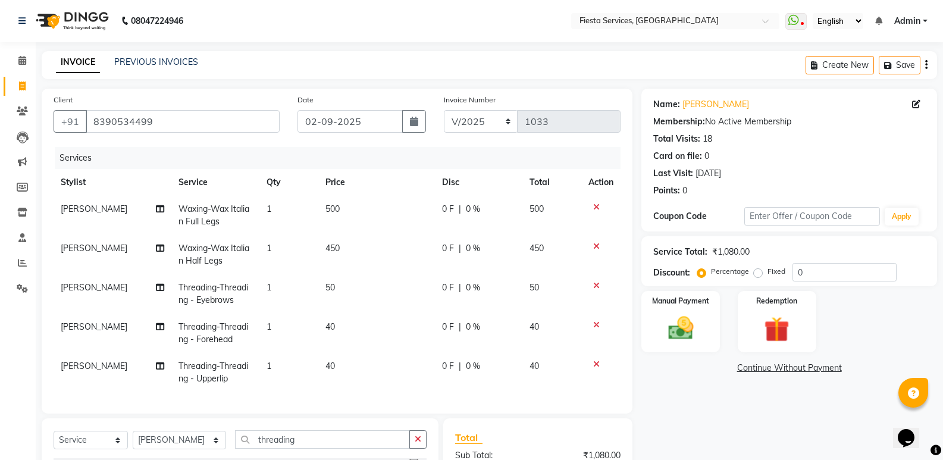
scroll to position [0, 0]
click at [215, 215] on td "Waxing-Wax Italian Full Legs" at bounding box center [215, 215] width 88 height 39
select select "40879"
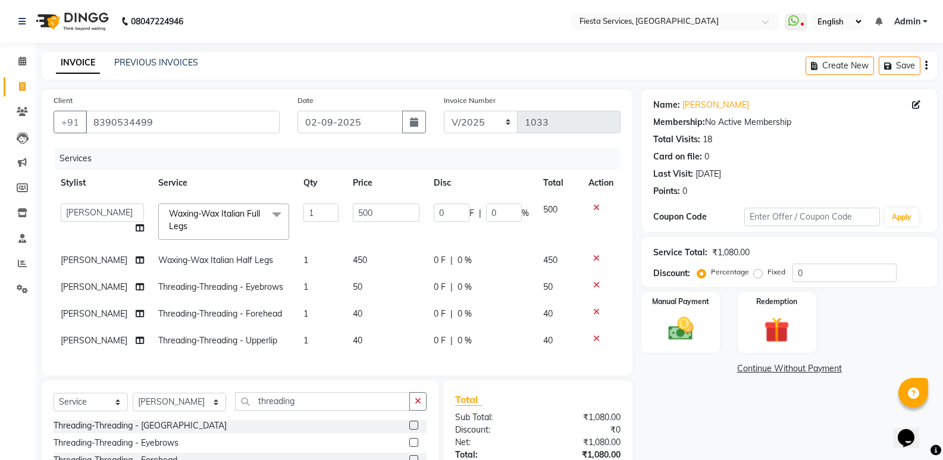
click at [214, 219] on span "Waxing-Wax Italian Full Legs x" at bounding box center [218, 221] width 105 height 26
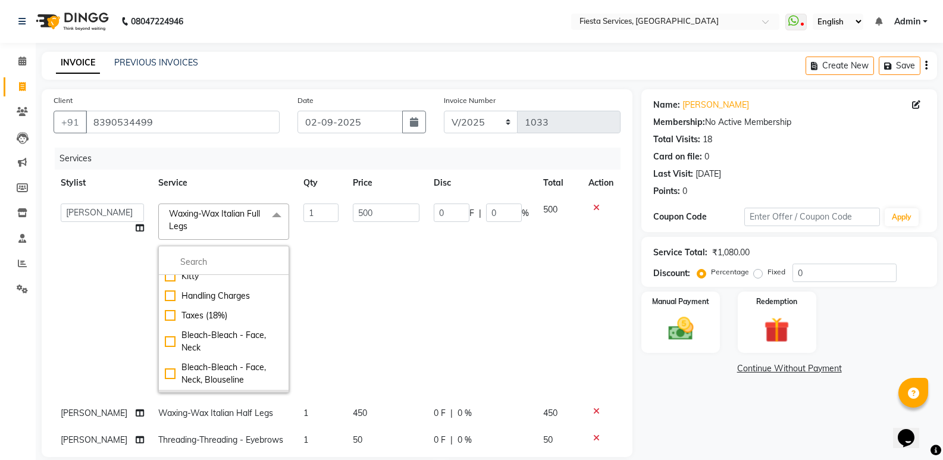
scroll to position [179, 0]
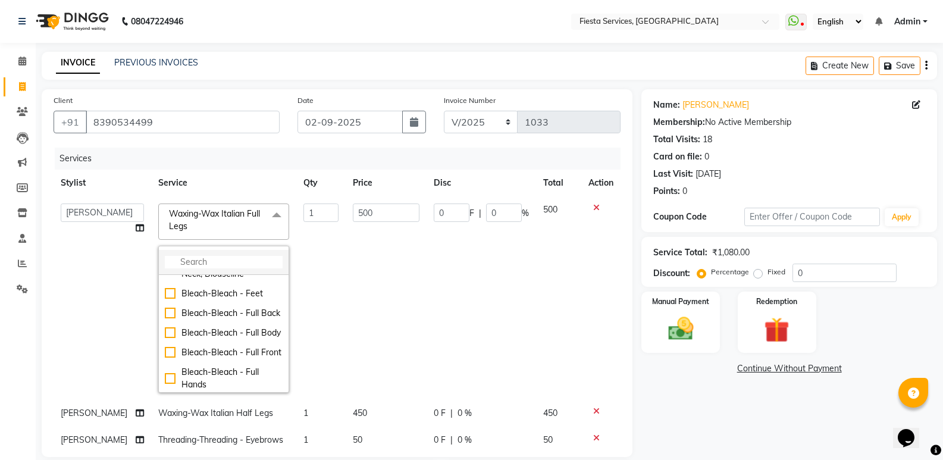
click at [194, 265] on input "multiselect-search" at bounding box center [224, 262] width 118 height 12
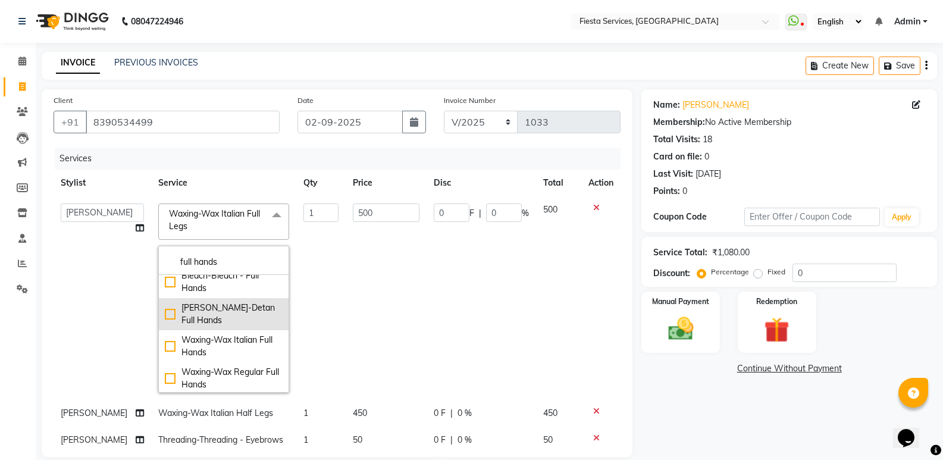
scroll to position [11, 0]
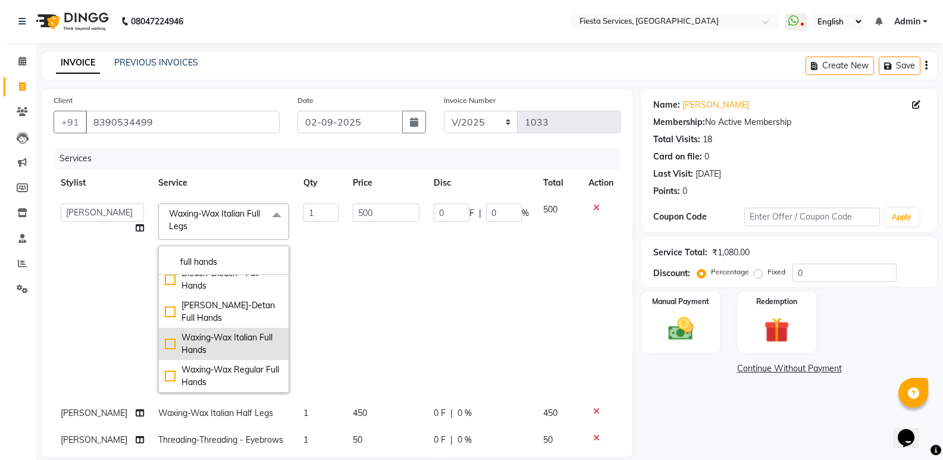
type input "full hands"
click at [165, 345] on div "Waxing-Wax Italian Full Hands" at bounding box center [224, 343] width 118 height 25
checkbox input "true"
type input "400"
click at [703, 410] on div "Name: [PERSON_NAME] Membership: No Active Membership Total Visits: 18 Card on f…" at bounding box center [794, 363] width 305 height 548
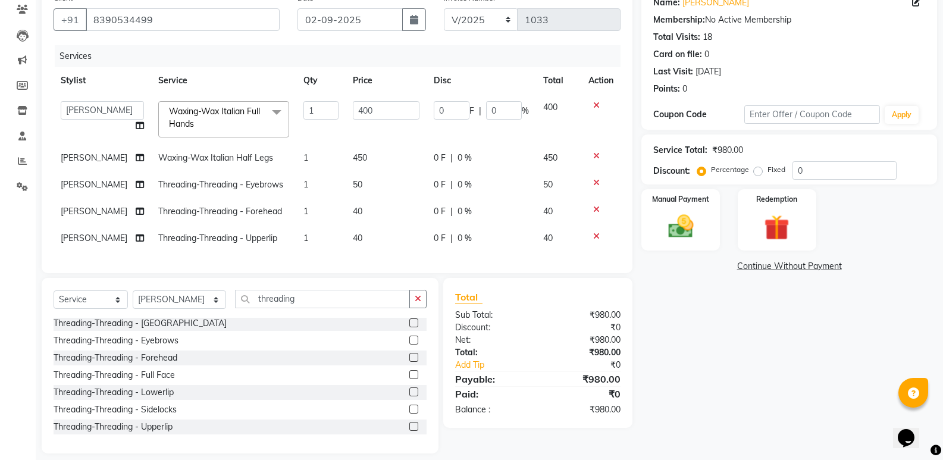
scroll to position [123, 0]
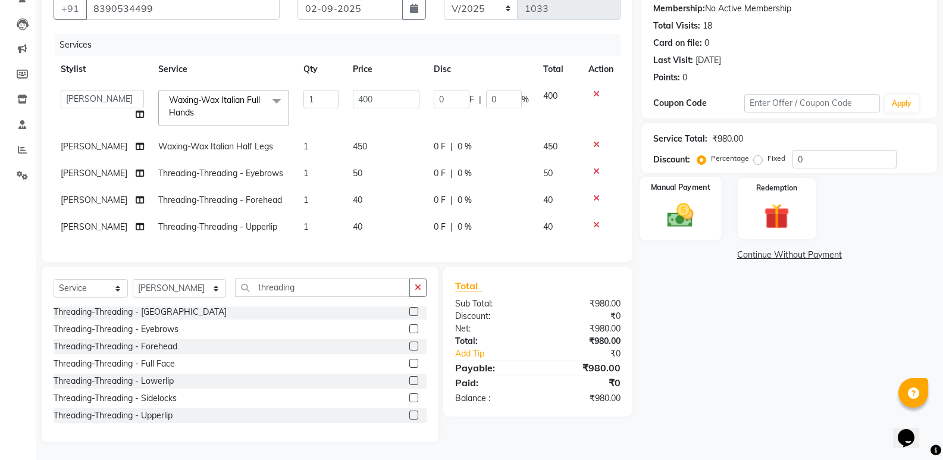
click at [686, 211] on img at bounding box center [680, 215] width 42 height 30
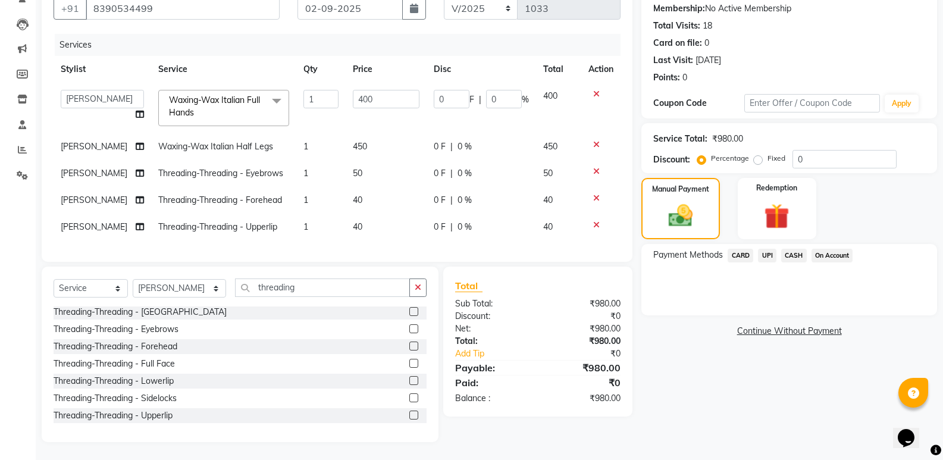
click at [797, 249] on span "CASH" at bounding box center [794, 256] width 26 height 14
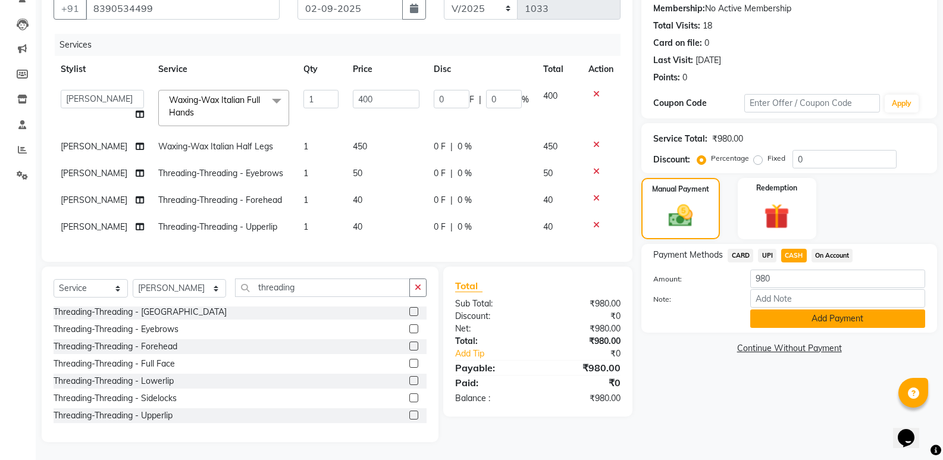
click at [802, 309] on button "Add Payment" at bounding box center [837, 318] width 175 height 18
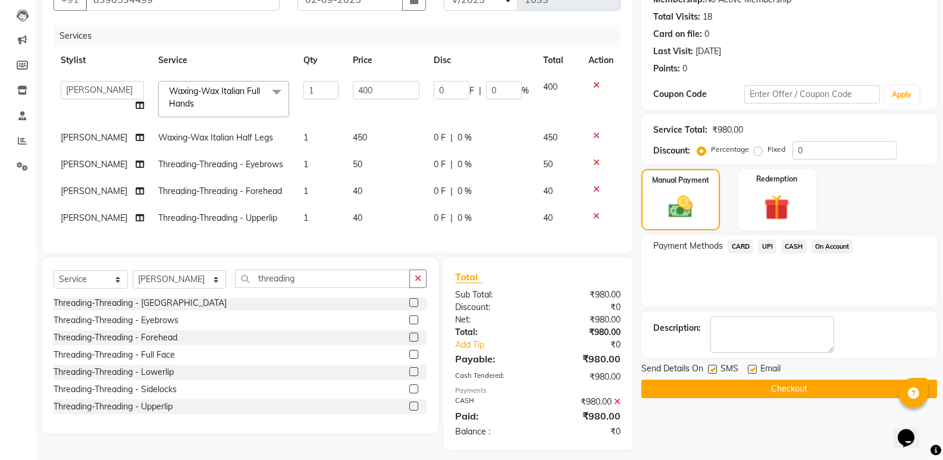
click at [755, 393] on button "Checkout" at bounding box center [790, 389] width 296 height 18
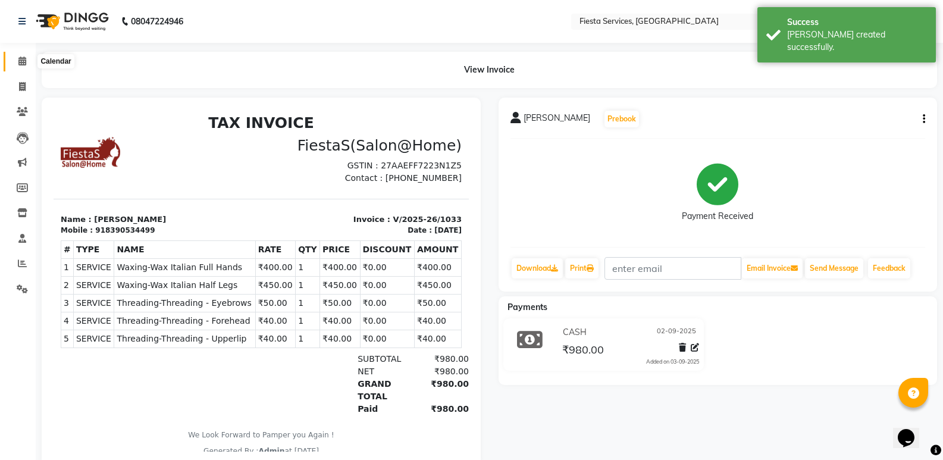
click at [18, 62] on icon at bounding box center [22, 61] width 8 height 9
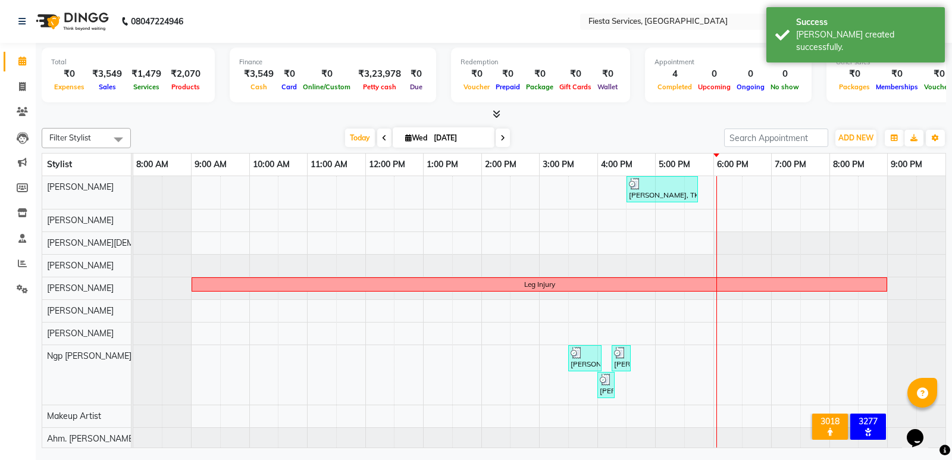
click at [382, 140] on icon at bounding box center [384, 138] width 5 height 7
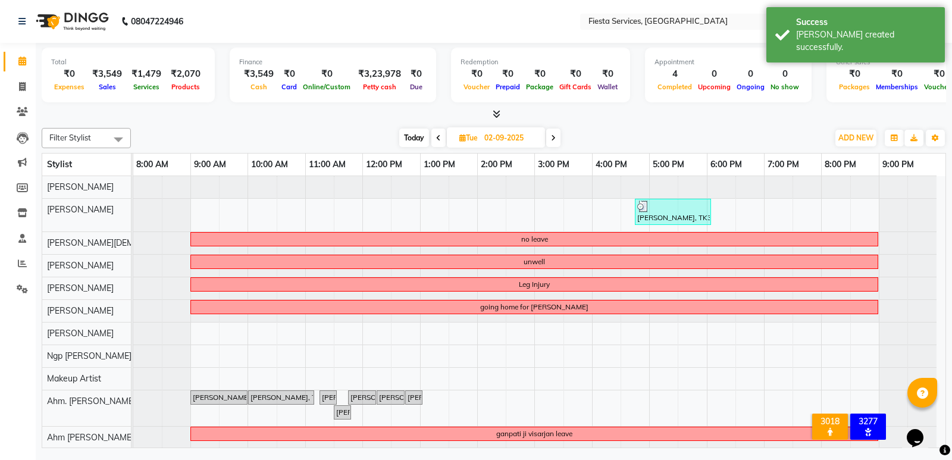
click at [553, 138] on icon at bounding box center [553, 138] width 5 height 7
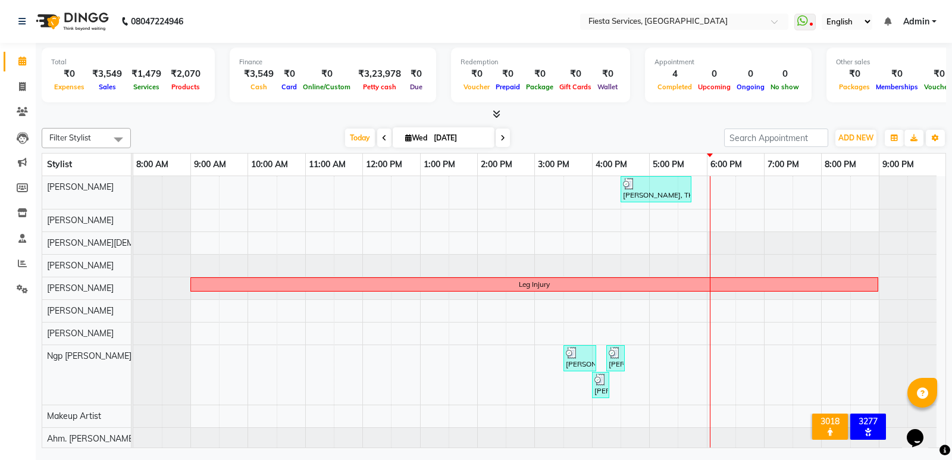
click at [378, 138] on span at bounding box center [384, 138] width 14 height 18
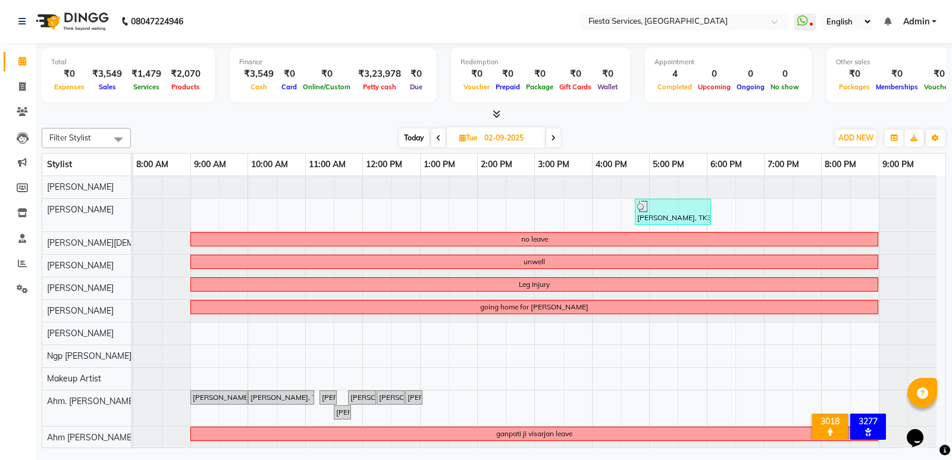
click at [437, 138] on icon at bounding box center [438, 138] width 5 height 7
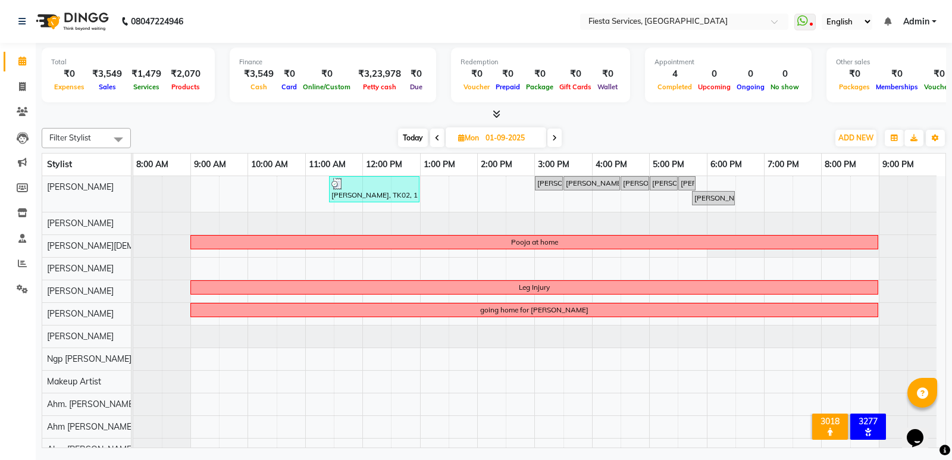
click at [438, 142] on span at bounding box center [437, 138] width 14 height 18
type input "31-08-2025"
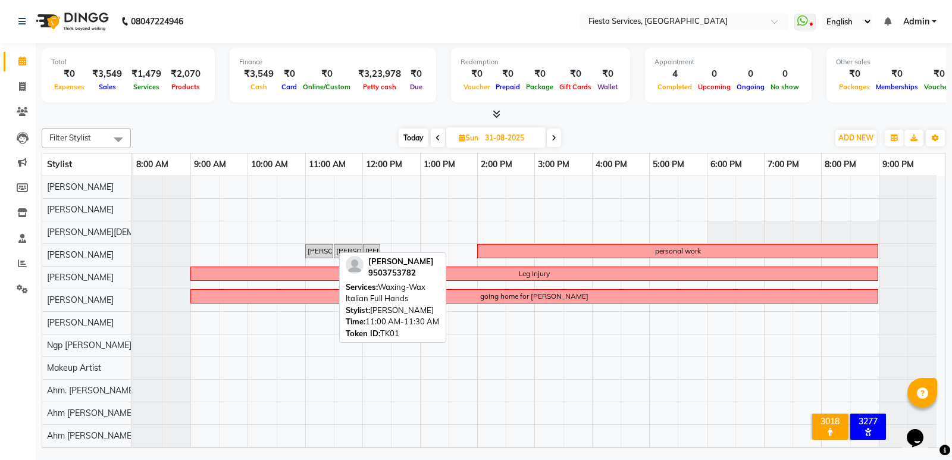
click at [326, 249] on div "[PERSON_NAME], TK01, 11:00 AM-11:30 AM, Waxing-Wax Italian Full Hands" at bounding box center [319, 251] width 26 height 11
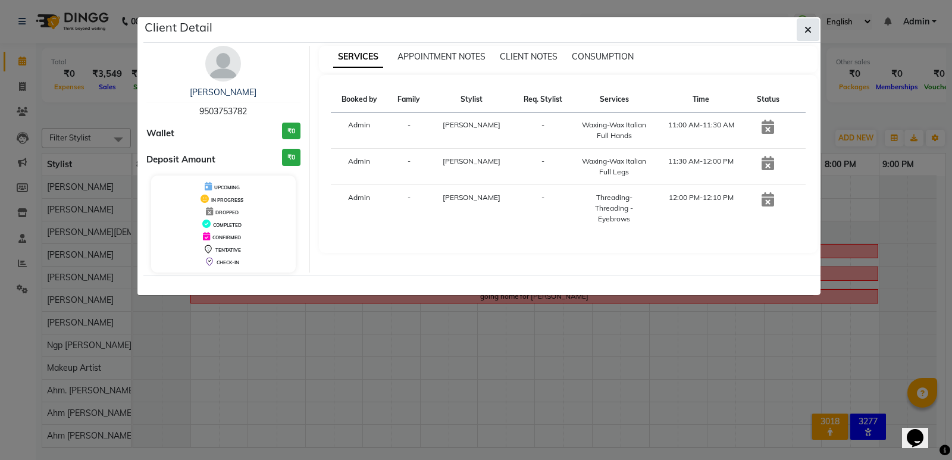
click at [800, 32] on button "button" at bounding box center [808, 29] width 23 height 23
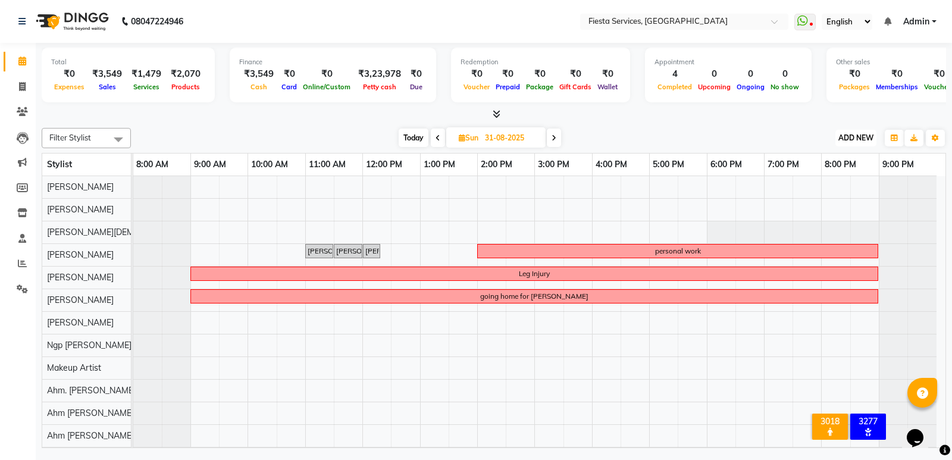
click at [861, 139] on span "ADD NEW" at bounding box center [856, 137] width 35 height 9
click at [831, 176] on link "Add Invoice" at bounding box center [829, 175] width 94 height 15
select select "service"
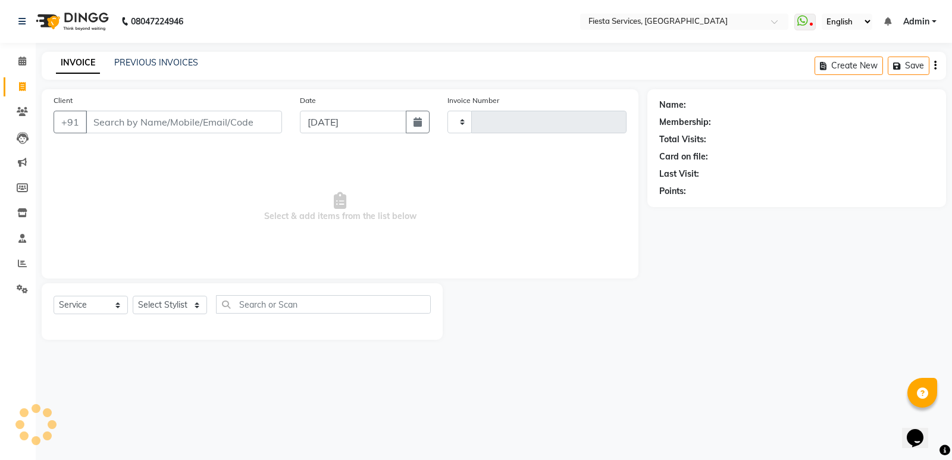
type input "1034"
select select "4929"
click at [154, 308] on select "Select Stylist [PERSON_NAME] Ahm. [PERSON_NAME] Ahm [PERSON_NAME] Ahm [PERSON_N…" at bounding box center [180, 305] width 94 height 18
select select "79156"
click at [133, 296] on select "Select Stylist [PERSON_NAME] Ahm. [PERSON_NAME] Ahm [PERSON_NAME] Ahm [PERSON_N…" at bounding box center [180, 305] width 94 height 18
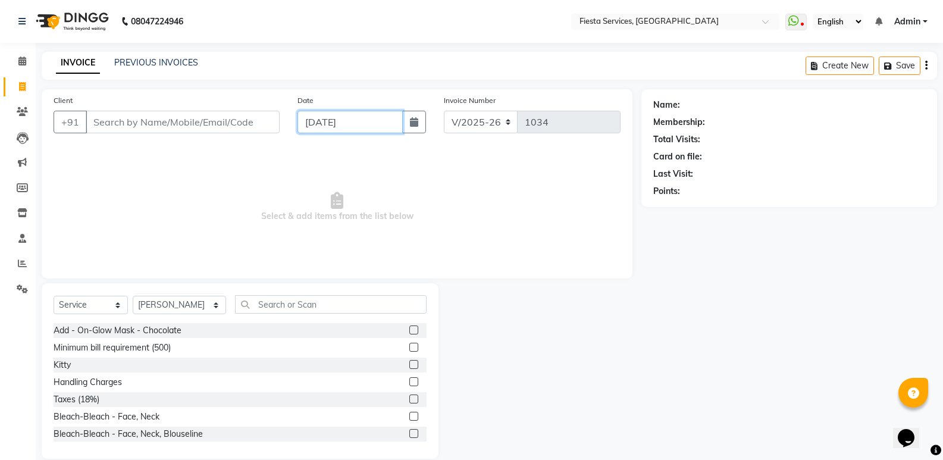
click at [357, 125] on input "[DATE]" at bounding box center [350, 122] width 105 height 23
select select "9"
select select "2025"
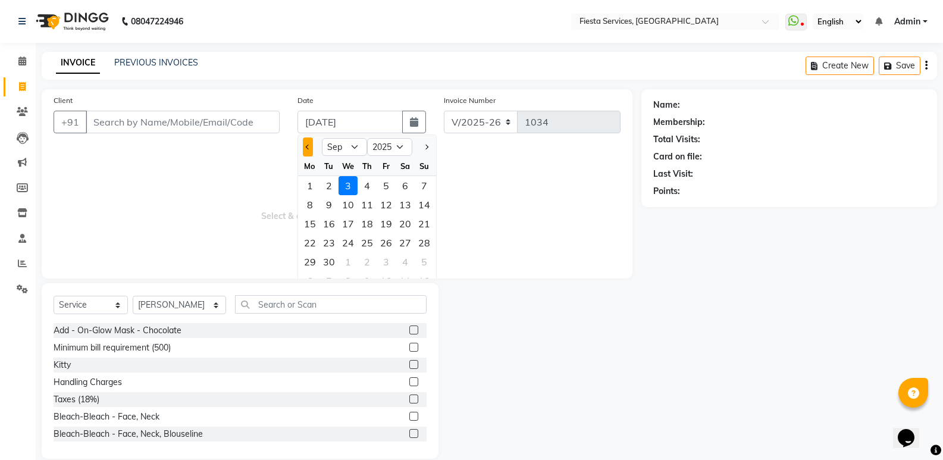
click at [309, 148] on span "Previous month" at bounding box center [307, 147] width 5 height 5
select select "8"
click at [421, 260] on div "31" at bounding box center [424, 261] width 19 height 19
type input "31-08-2025"
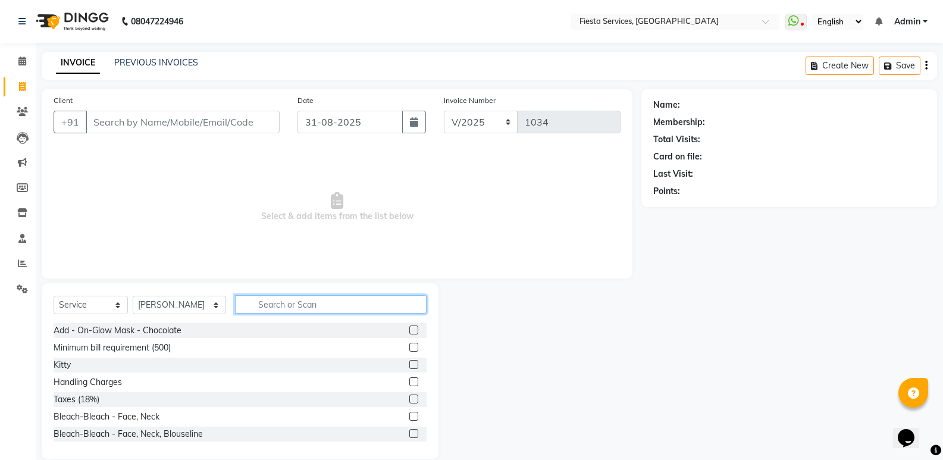
click at [262, 305] on input "text" at bounding box center [331, 304] width 192 height 18
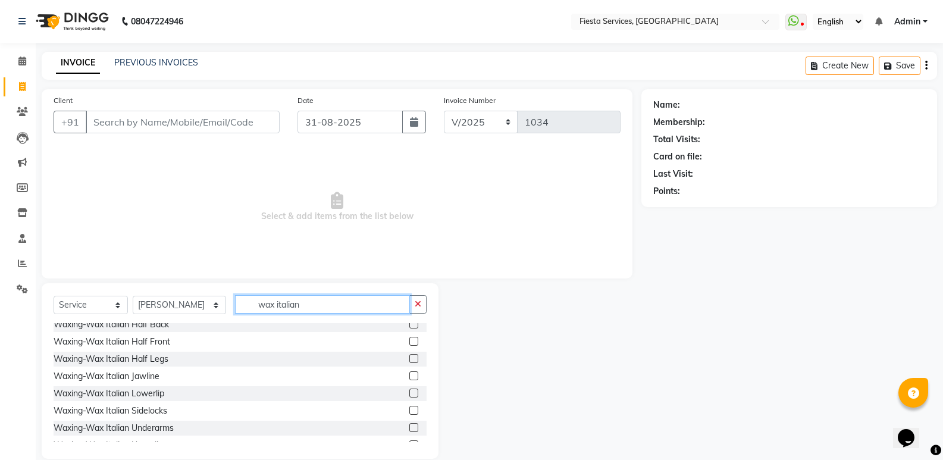
scroll to position [119, 0]
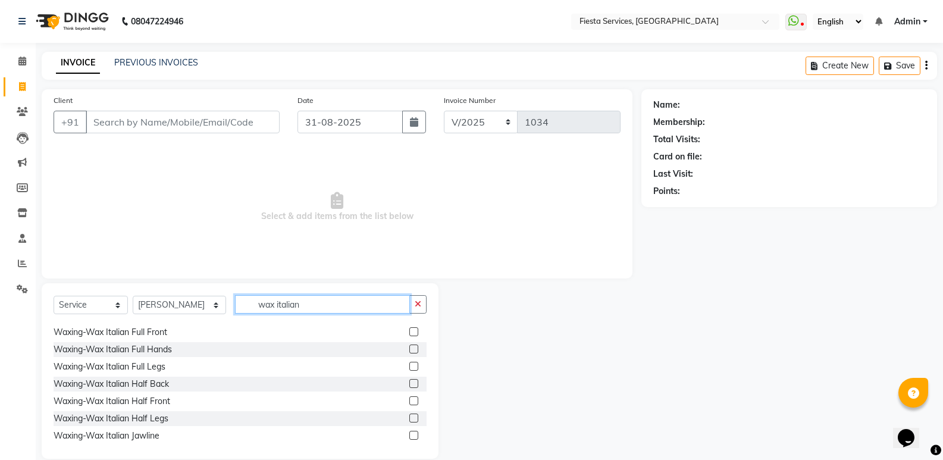
type input "wax italian"
click at [409, 349] on label at bounding box center [413, 349] width 9 height 9
click at [409, 349] on input "checkbox" at bounding box center [413, 350] width 8 height 8
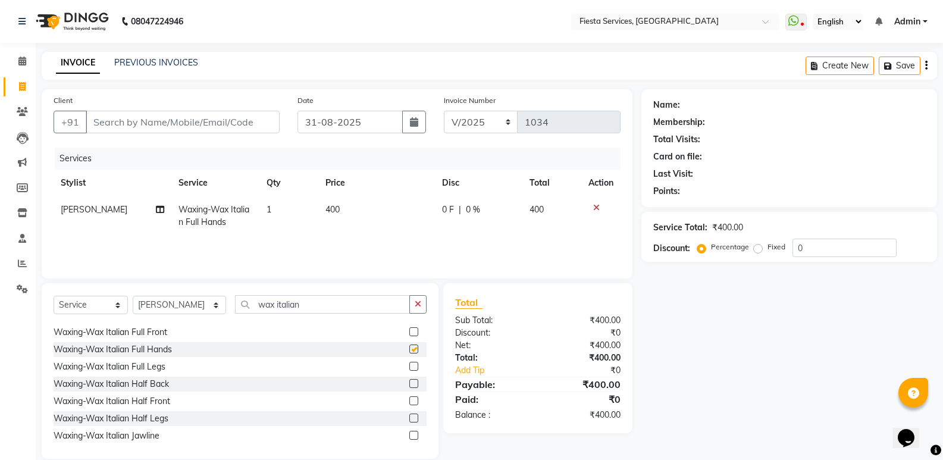
checkbox input "false"
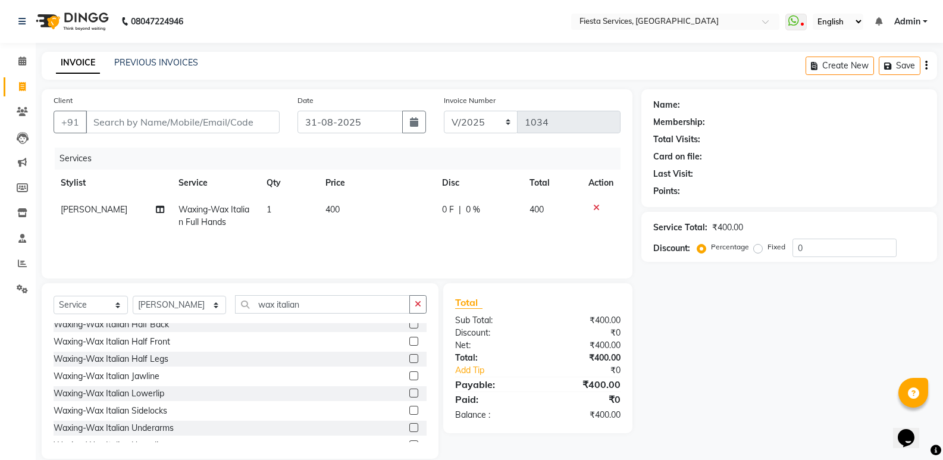
click at [409, 359] on label at bounding box center [413, 358] width 9 height 9
click at [409, 359] on input "checkbox" at bounding box center [413, 359] width 8 height 8
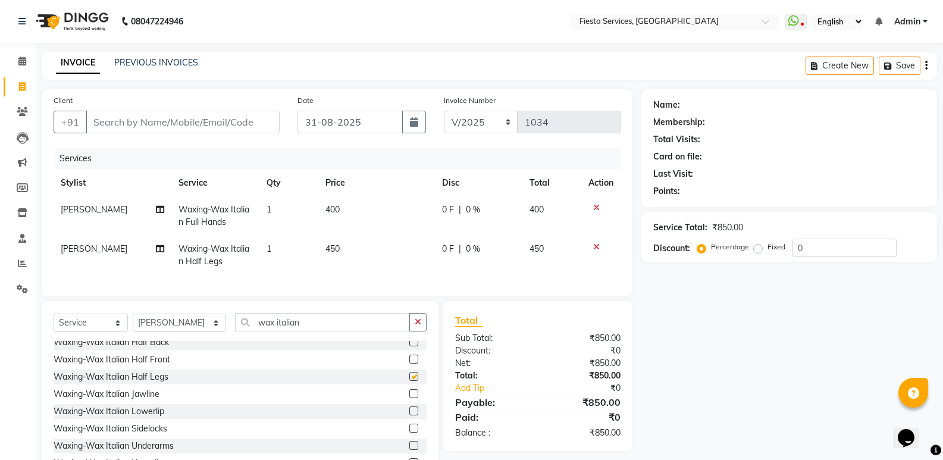
checkbox input "false"
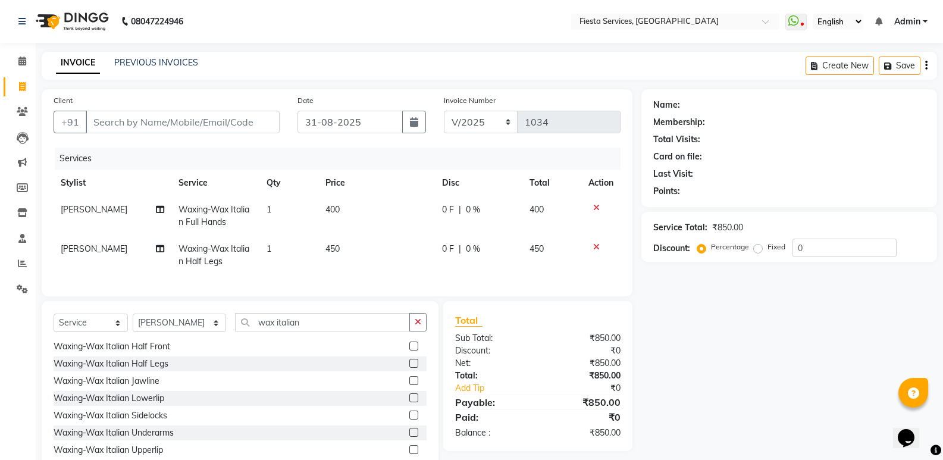
click at [409, 437] on label at bounding box center [413, 432] width 9 height 9
click at [409, 437] on input "checkbox" at bounding box center [413, 433] width 8 height 8
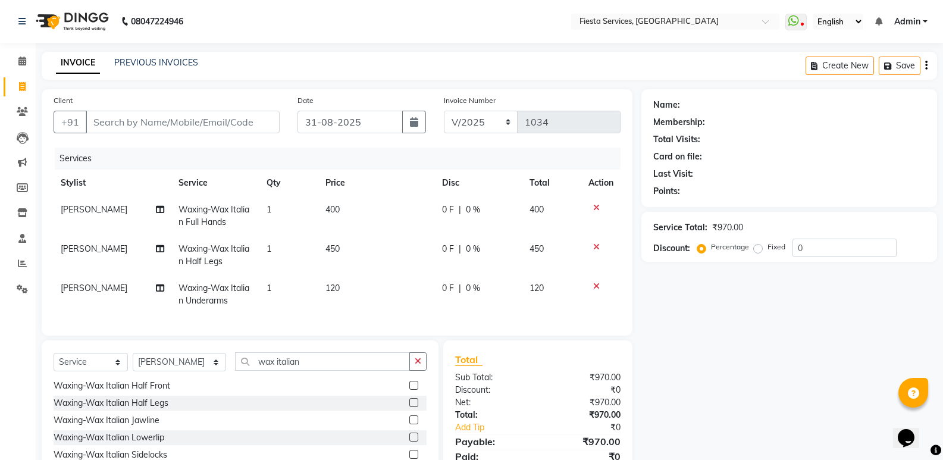
checkbox input "false"
click at [298, 371] on input "wax italian" at bounding box center [322, 361] width 175 height 18
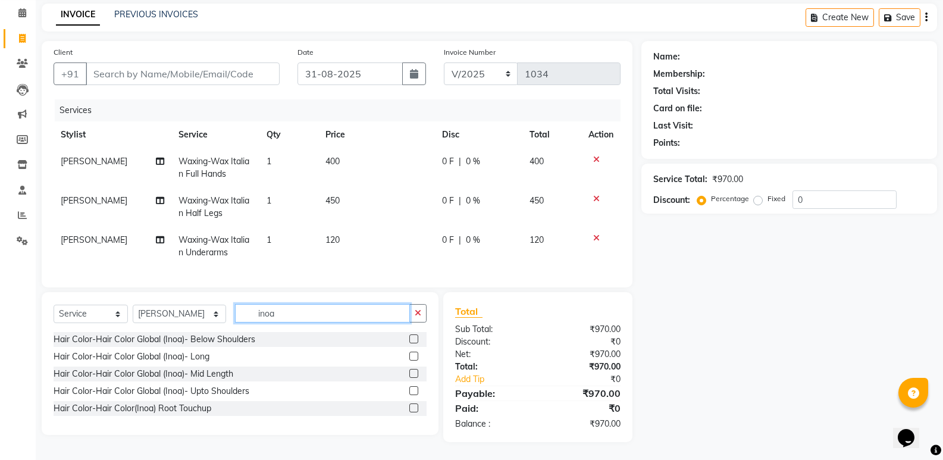
scroll to position [57, 0]
type input "inoa"
click at [413, 407] on label at bounding box center [413, 408] width 9 height 9
click at [413, 407] on input "checkbox" at bounding box center [413, 409] width 8 height 8
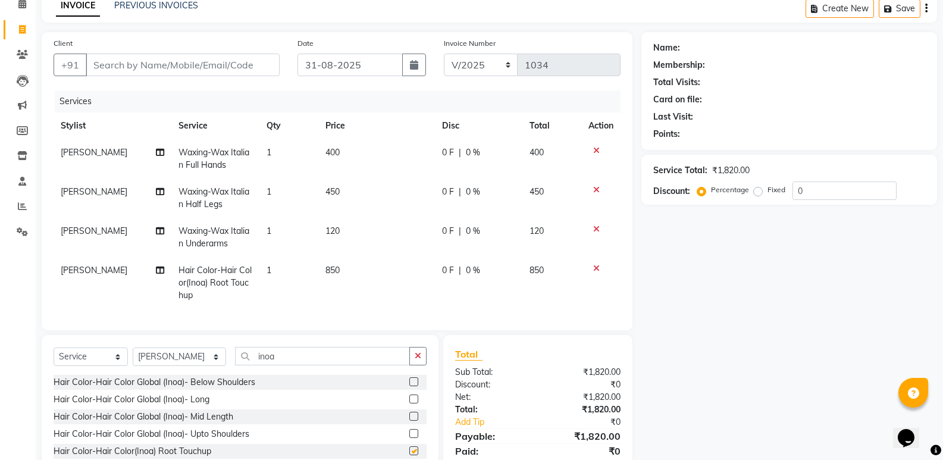
checkbox input "false"
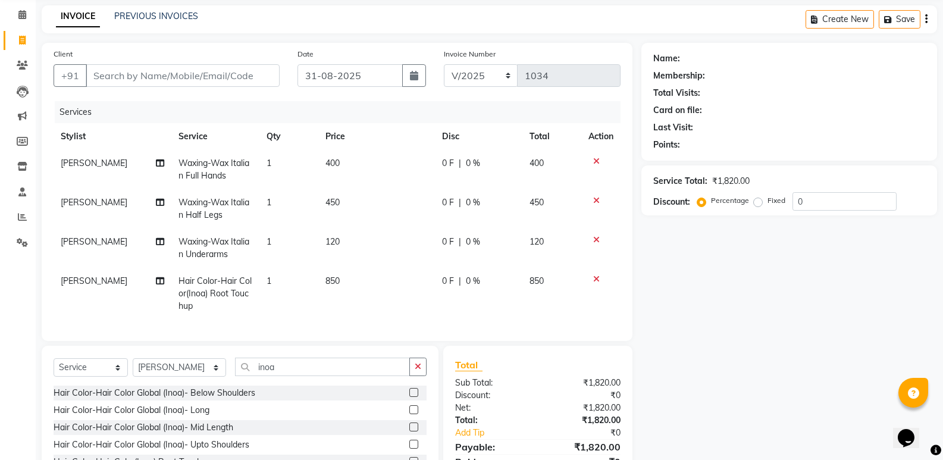
scroll to position [0, 0]
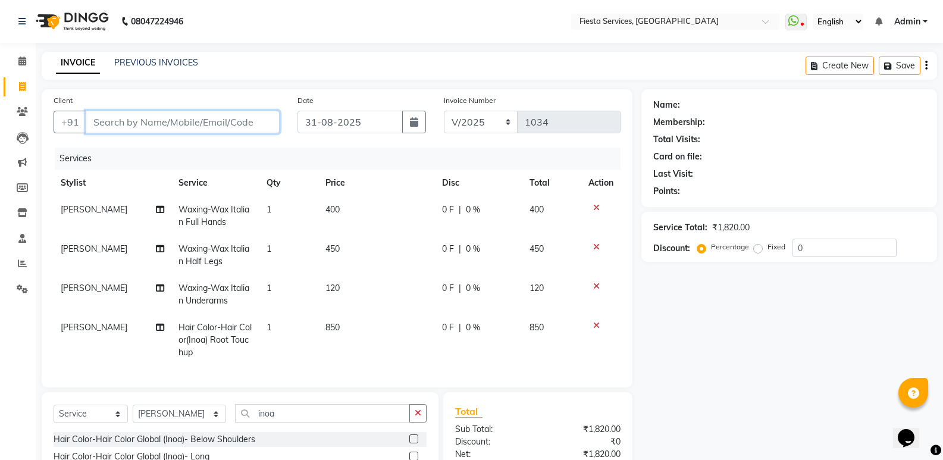
click at [110, 121] on input "Client" at bounding box center [183, 122] width 194 height 23
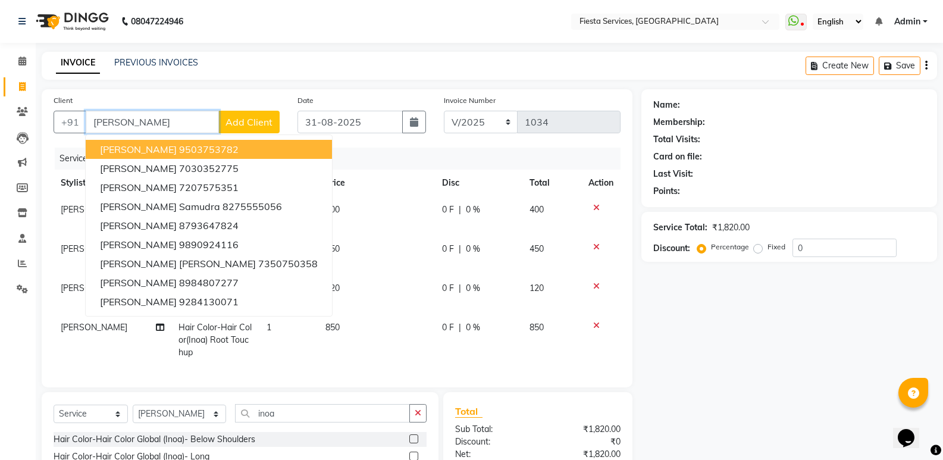
click at [167, 147] on span "[PERSON_NAME]" at bounding box center [138, 149] width 77 height 12
type input "9503753782"
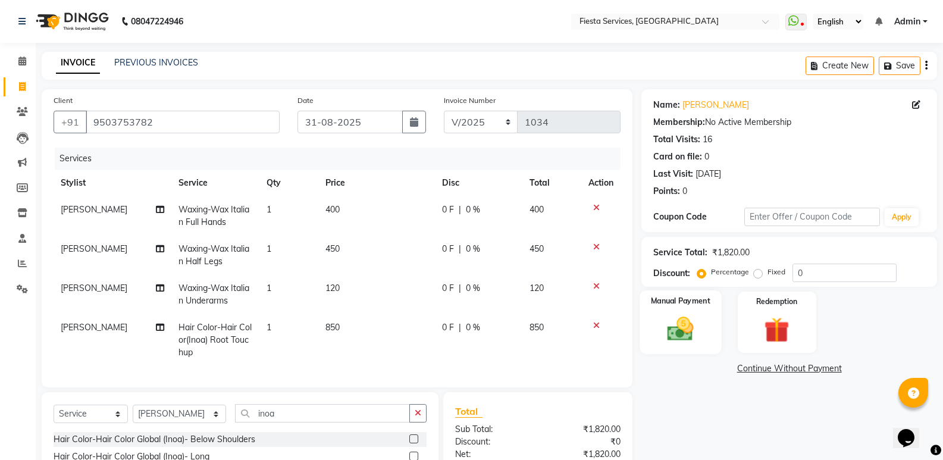
click at [677, 333] on img at bounding box center [680, 329] width 42 height 30
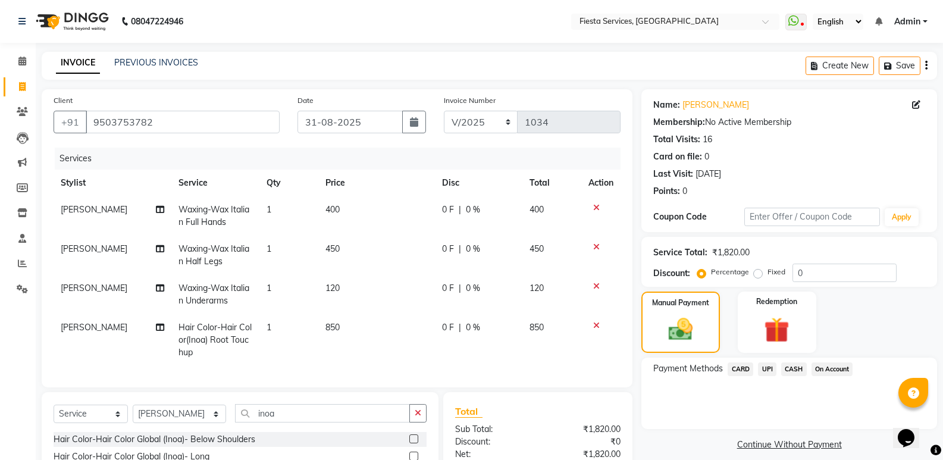
click at [800, 369] on span "CASH" at bounding box center [794, 369] width 26 height 14
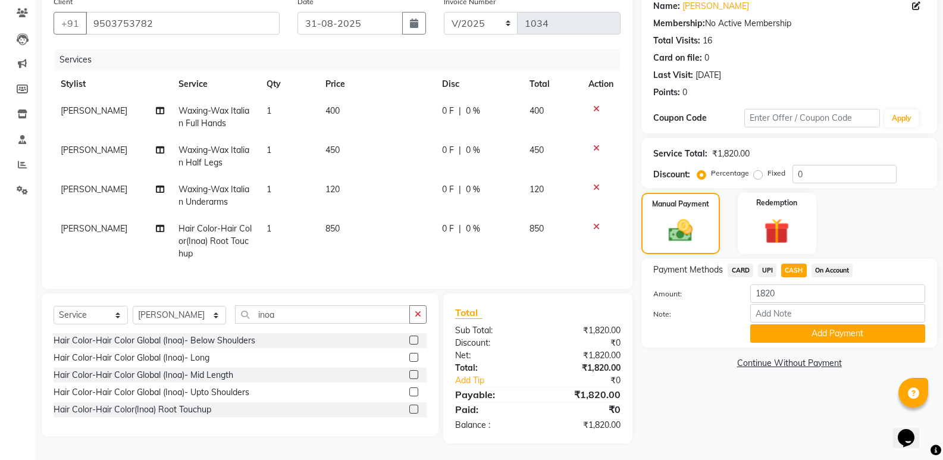
scroll to position [109, 0]
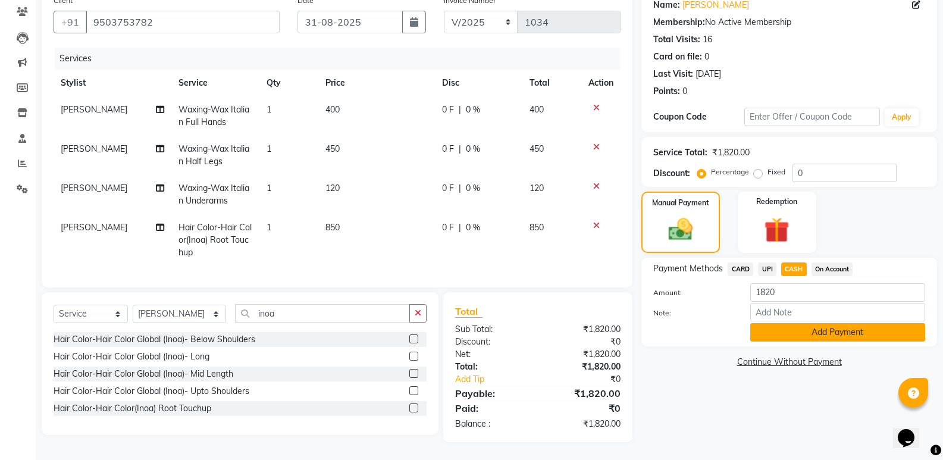
click at [797, 326] on button "Add Payment" at bounding box center [837, 332] width 175 height 18
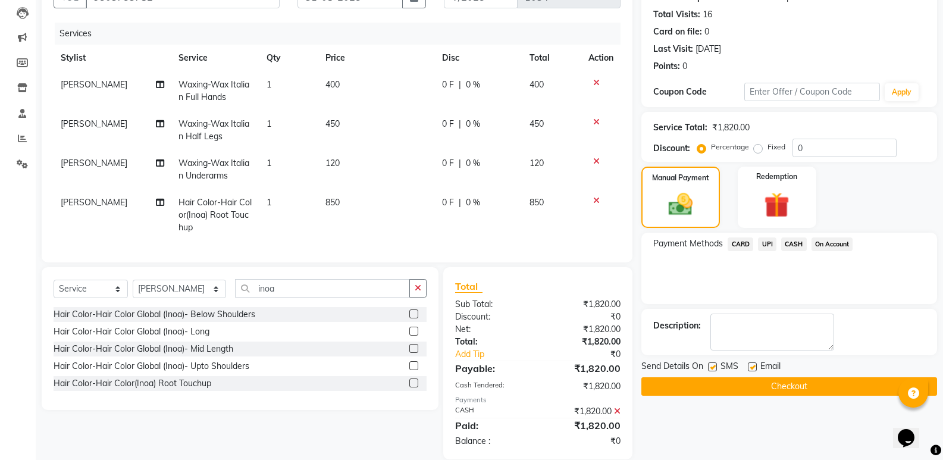
scroll to position [151, 0]
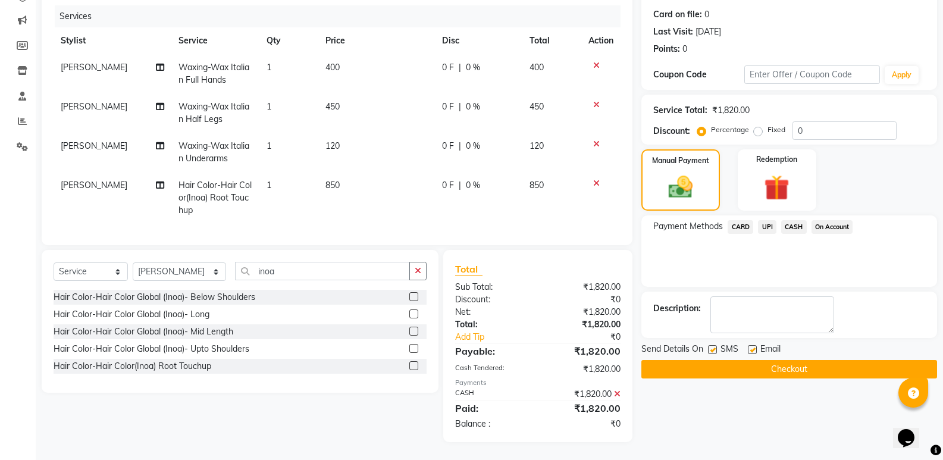
click at [757, 363] on button "Checkout" at bounding box center [790, 369] width 296 height 18
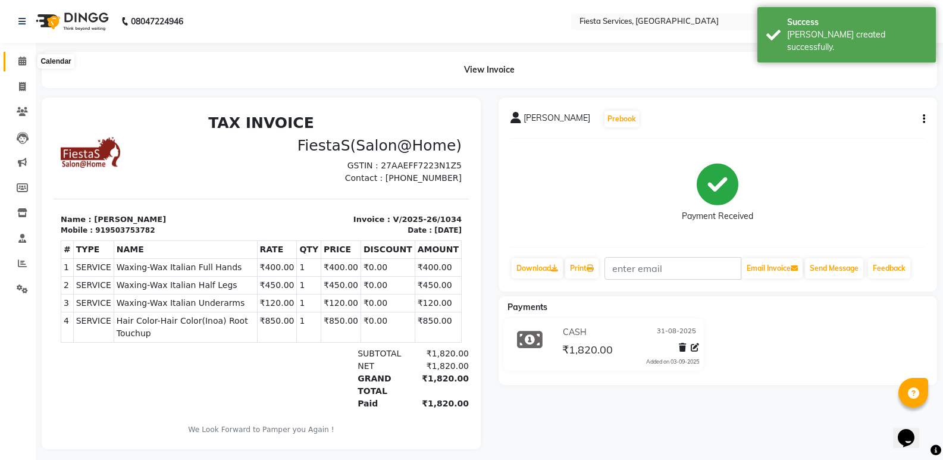
click at [26, 62] on icon at bounding box center [22, 61] width 8 height 9
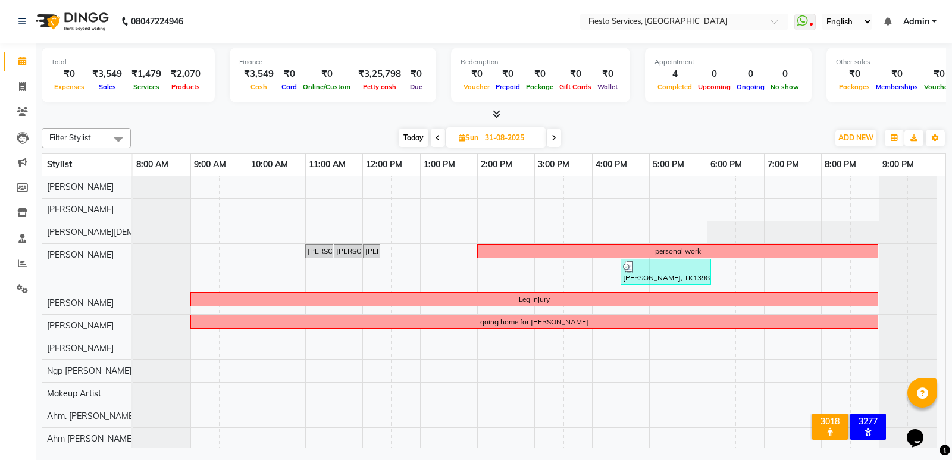
click at [556, 139] on icon at bounding box center [554, 138] width 5 height 7
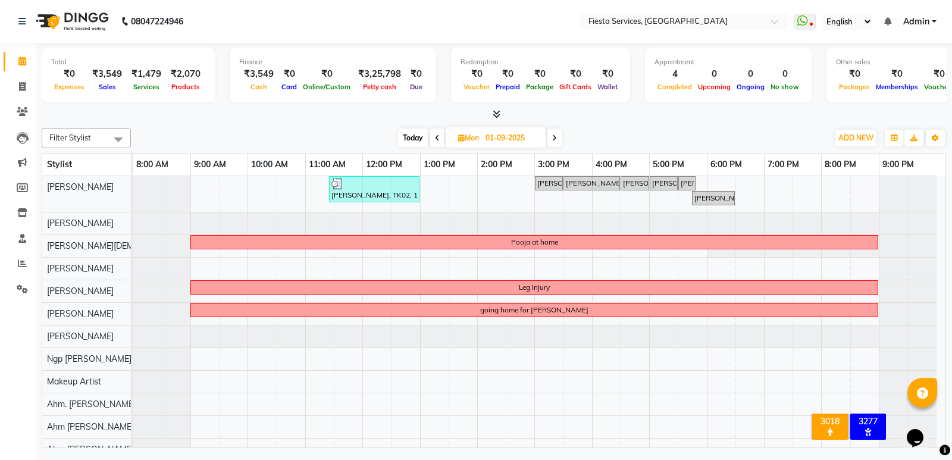
click at [557, 139] on icon at bounding box center [554, 138] width 5 height 7
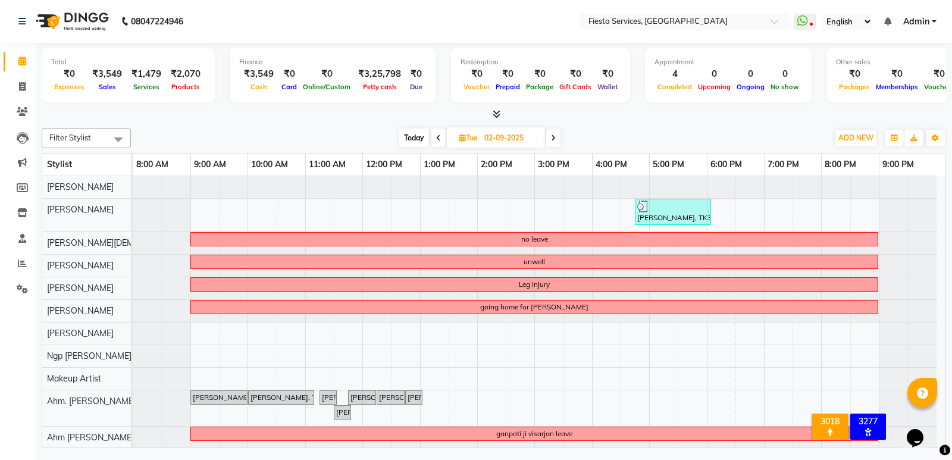
click at [441, 136] on span at bounding box center [438, 138] width 14 height 18
type input "01-09-2025"
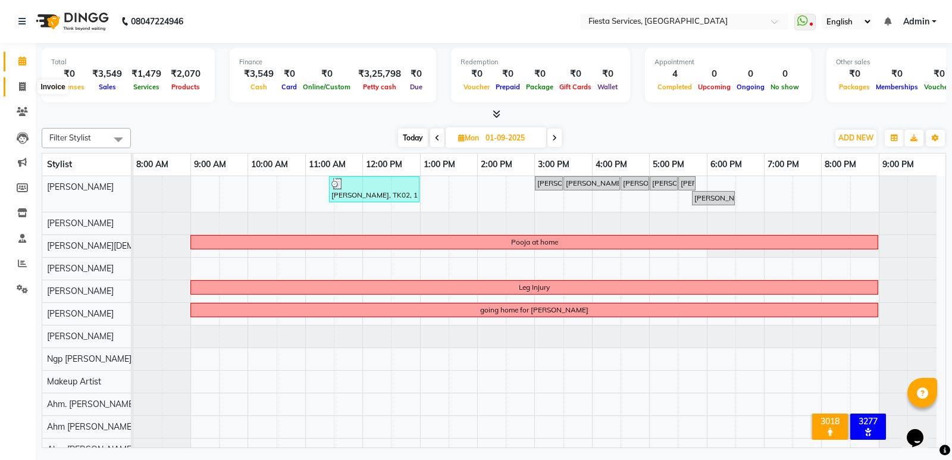
click at [17, 87] on span at bounding box center [22, 87] width 21 height 14
select select "4929"
select select "service"
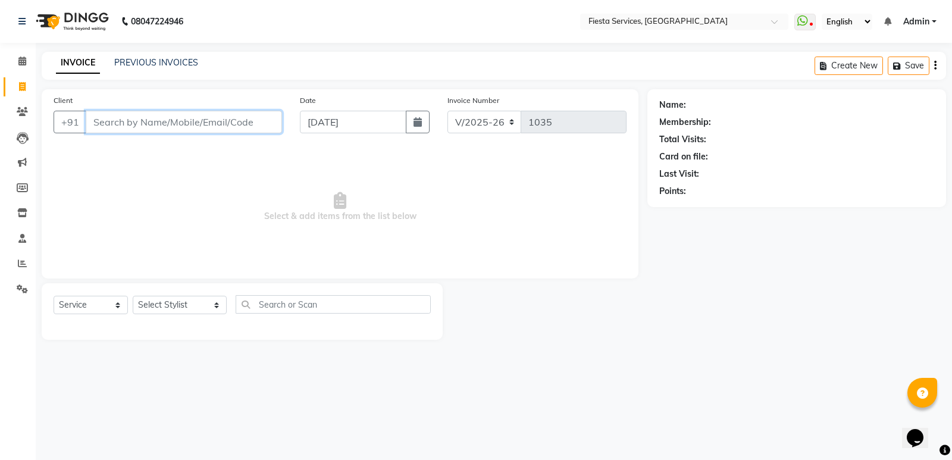
click at [114, 123] on input "Client" at bounding box center [184, 122] width 196 height 23
